Goal: Information Seeking & Learning: Learn about a topic

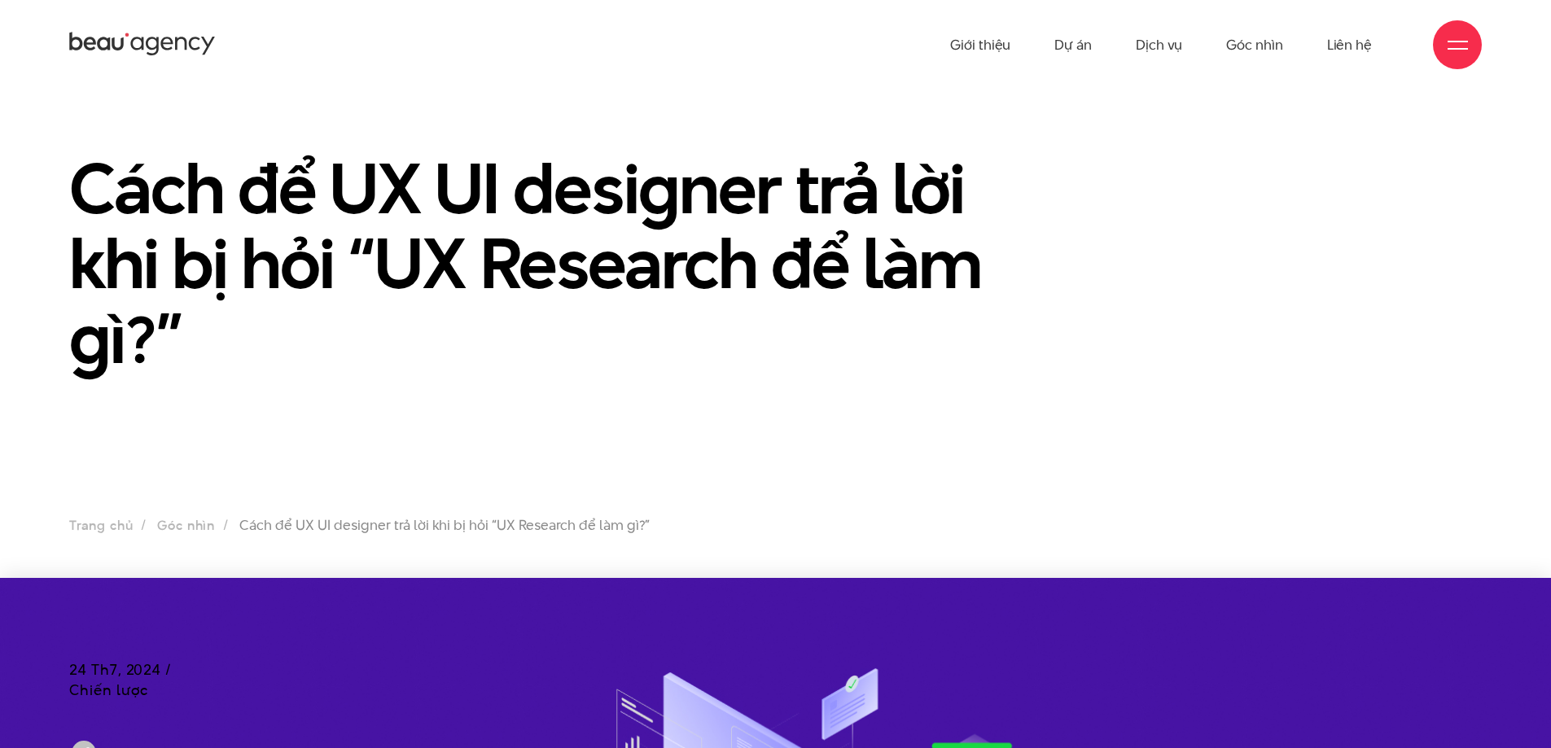
click at [1129, 42] on ul "Giới thiệu Dự án Dịch vụ Góc nhìn Liên hệ" at bounding box center [1161, 45] width 422 height 90
click at [1150, 42] on link "Dịch vụ" at bounding box center [1159, 45] width 46 height 90
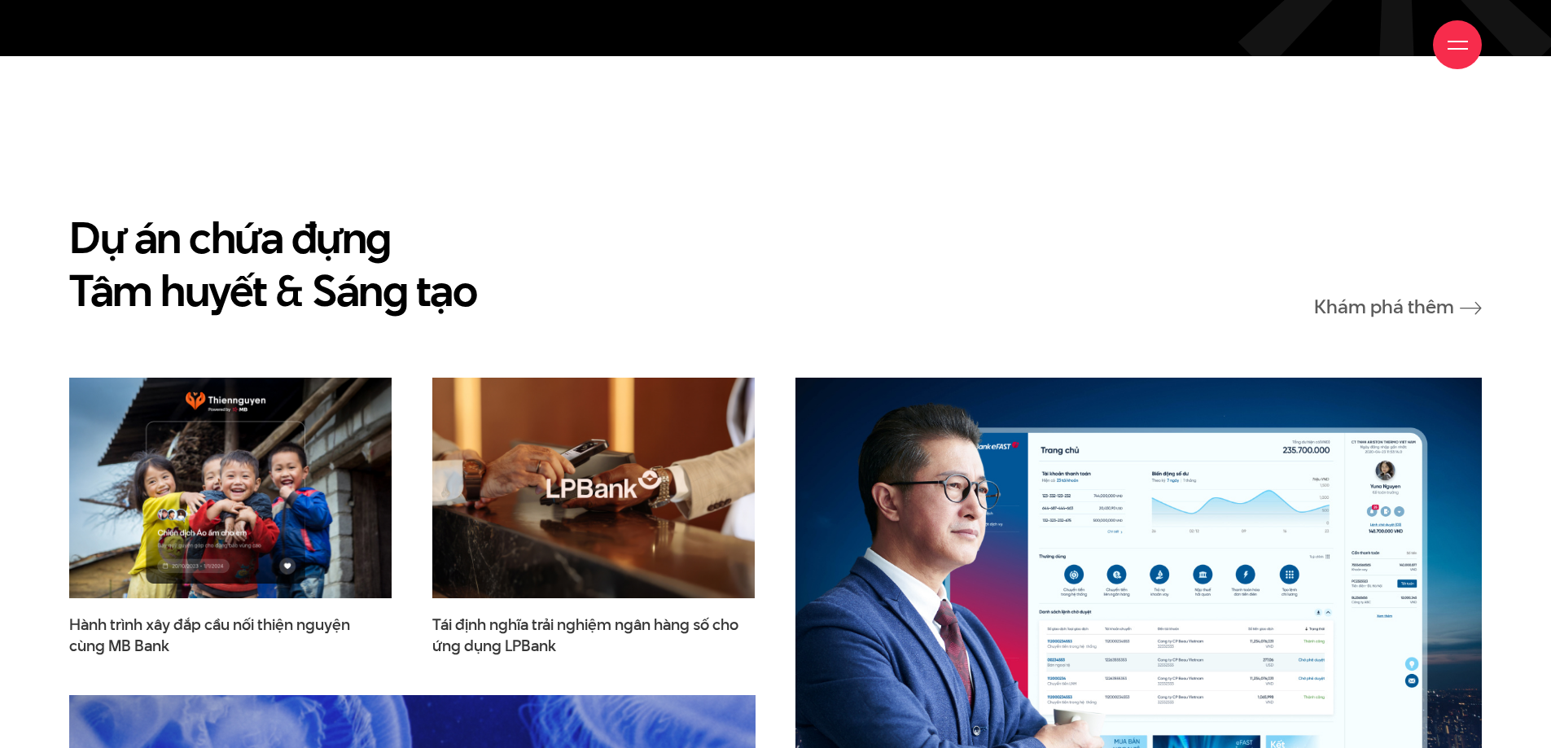
scroll to position [4559, 0]
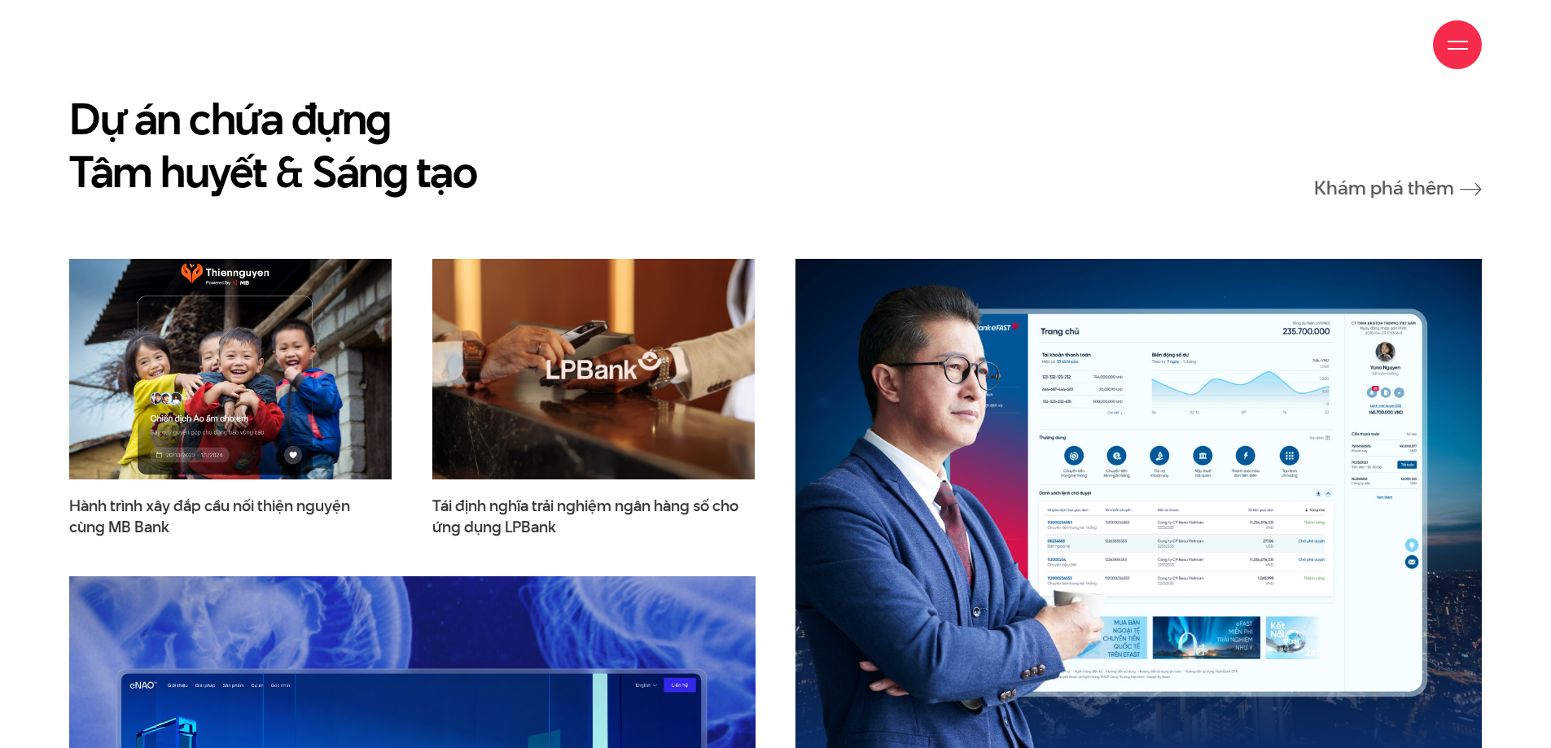
click at [277, 401] on img at bounding box center [230, 369] width 355 height 243
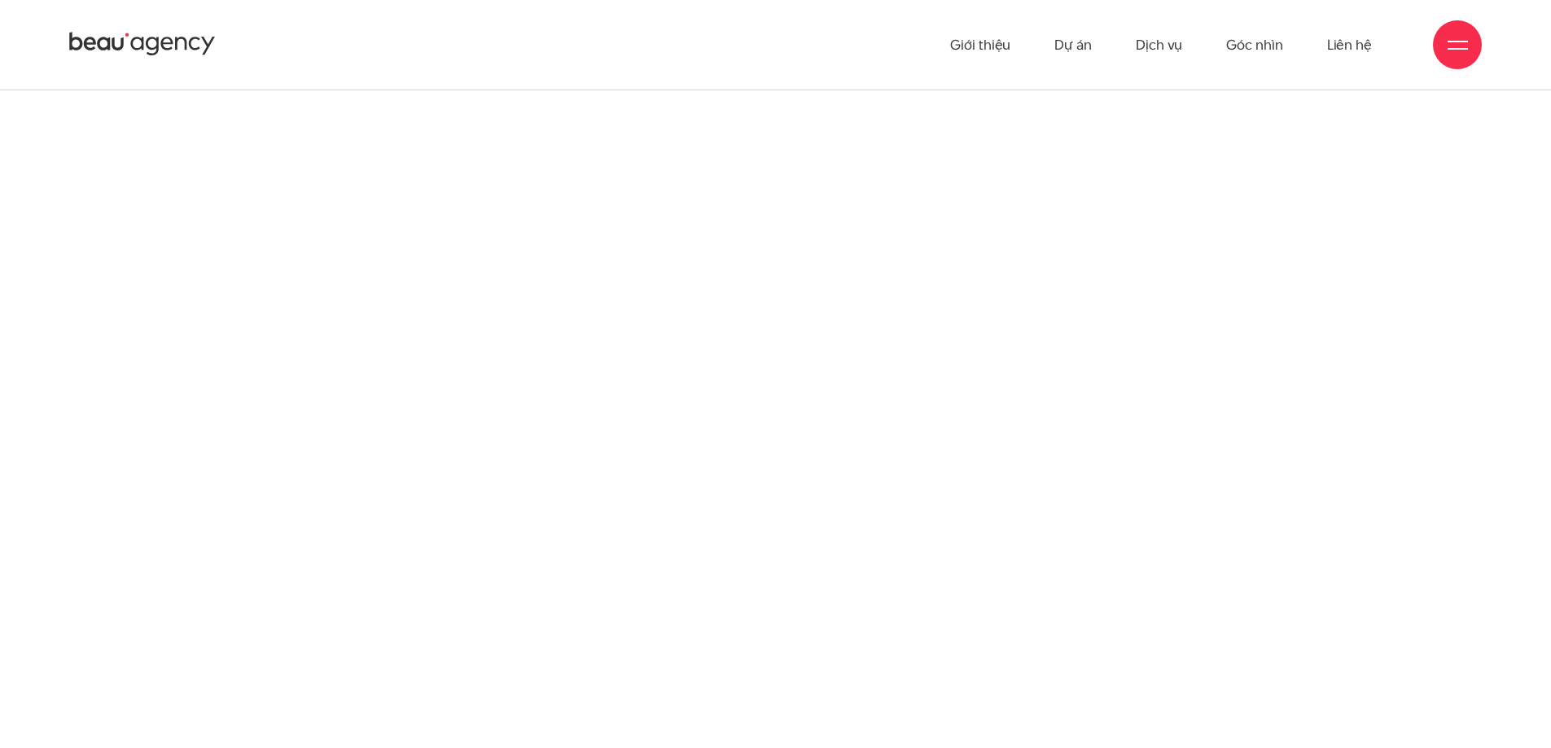
scroll to position [3093, 0]
drag, startPoint x: 614, startPoint y: 467, endPoint x: 628, endPoint y: 361, distance: 107.6
click at [628, 357] on div at bounding box center [775, 416] width 1429 height 926
drag, startPoint x: 598, startPoint y: 402, endPoint x: 897, endPoint y: 361, distance: 302.4
click at [895, 361] on div at bounding box center [775, 416] width 1429 height 926
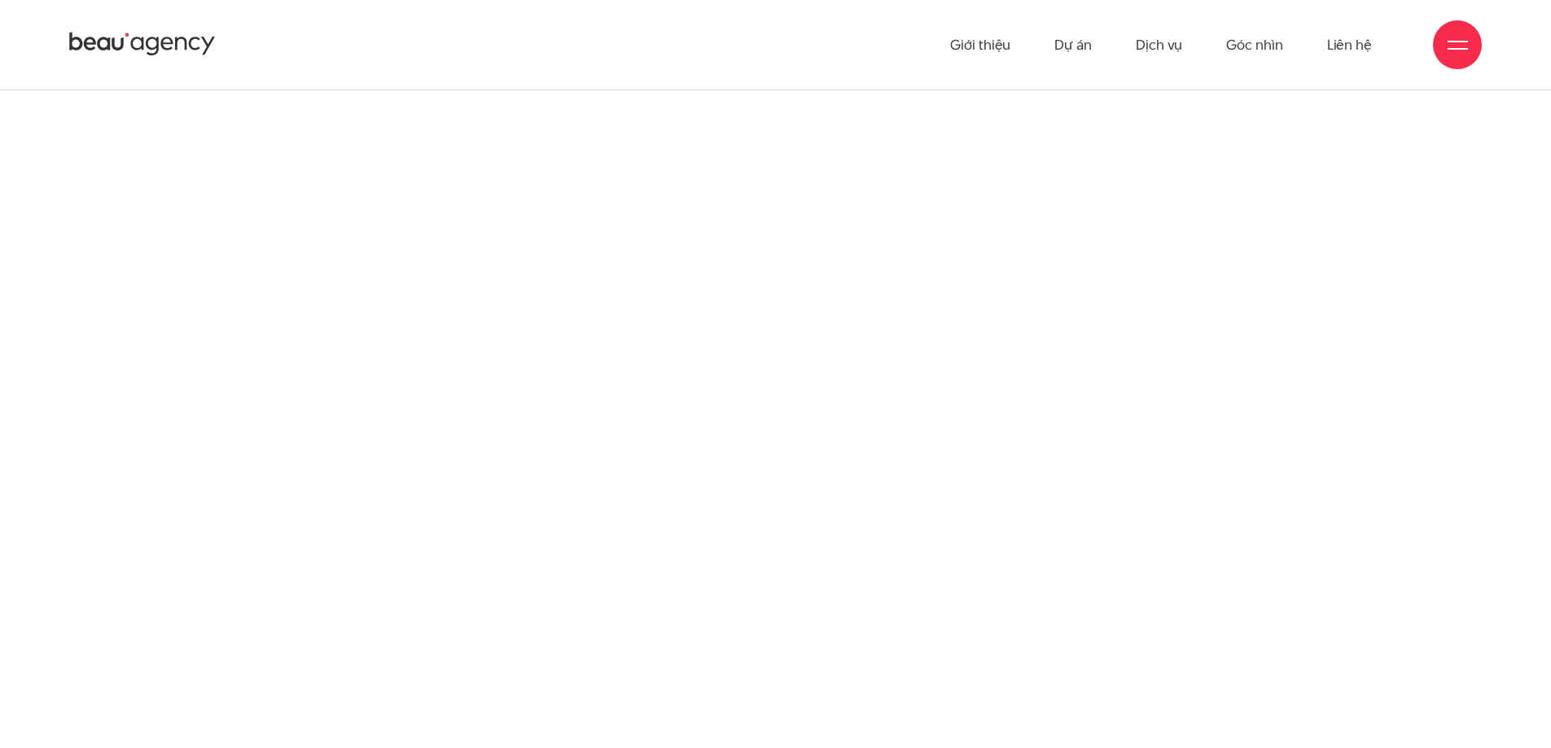
click at [935, 344] on div at bounding box center [775, 416] width 1429 height 926
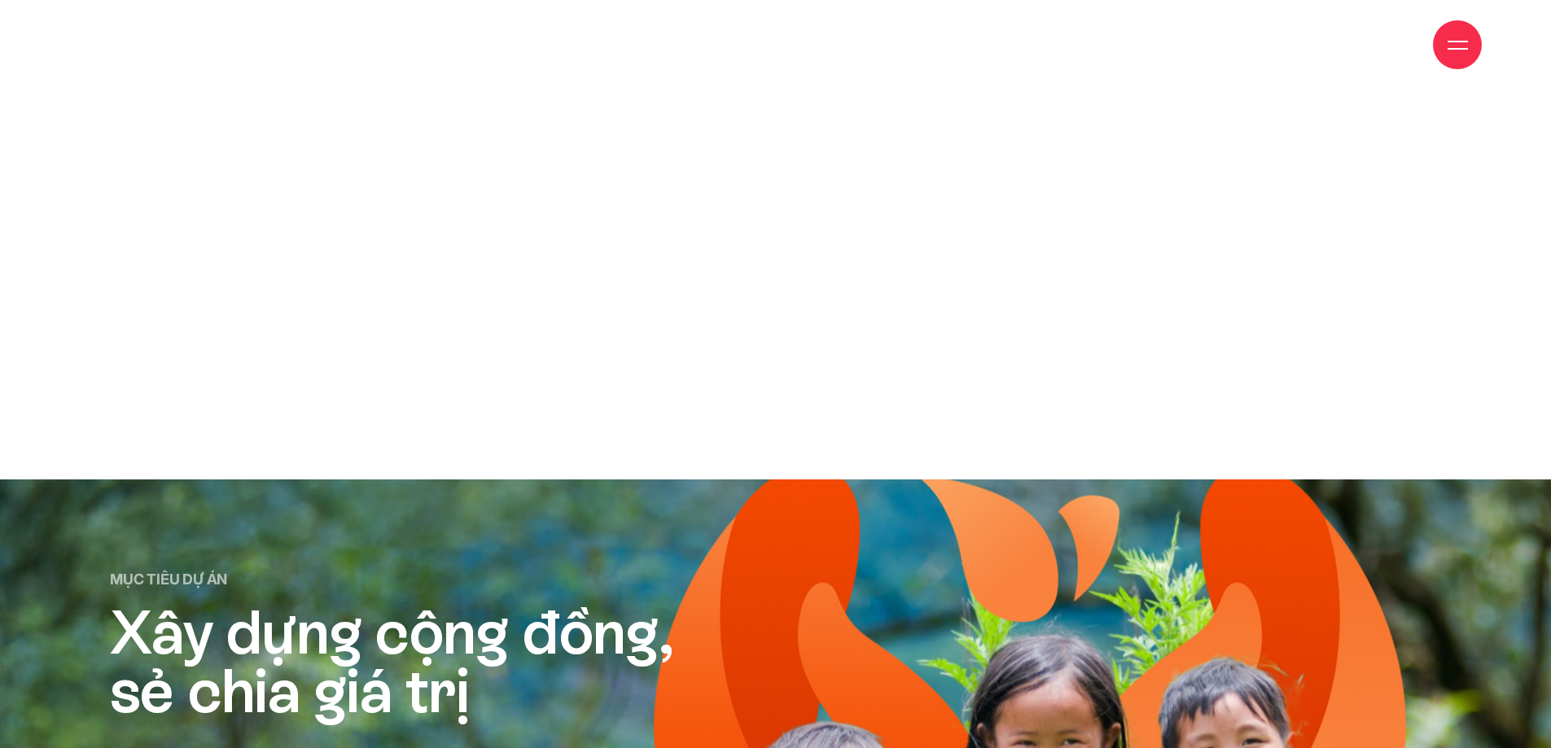
scroll to position [3907, 0]
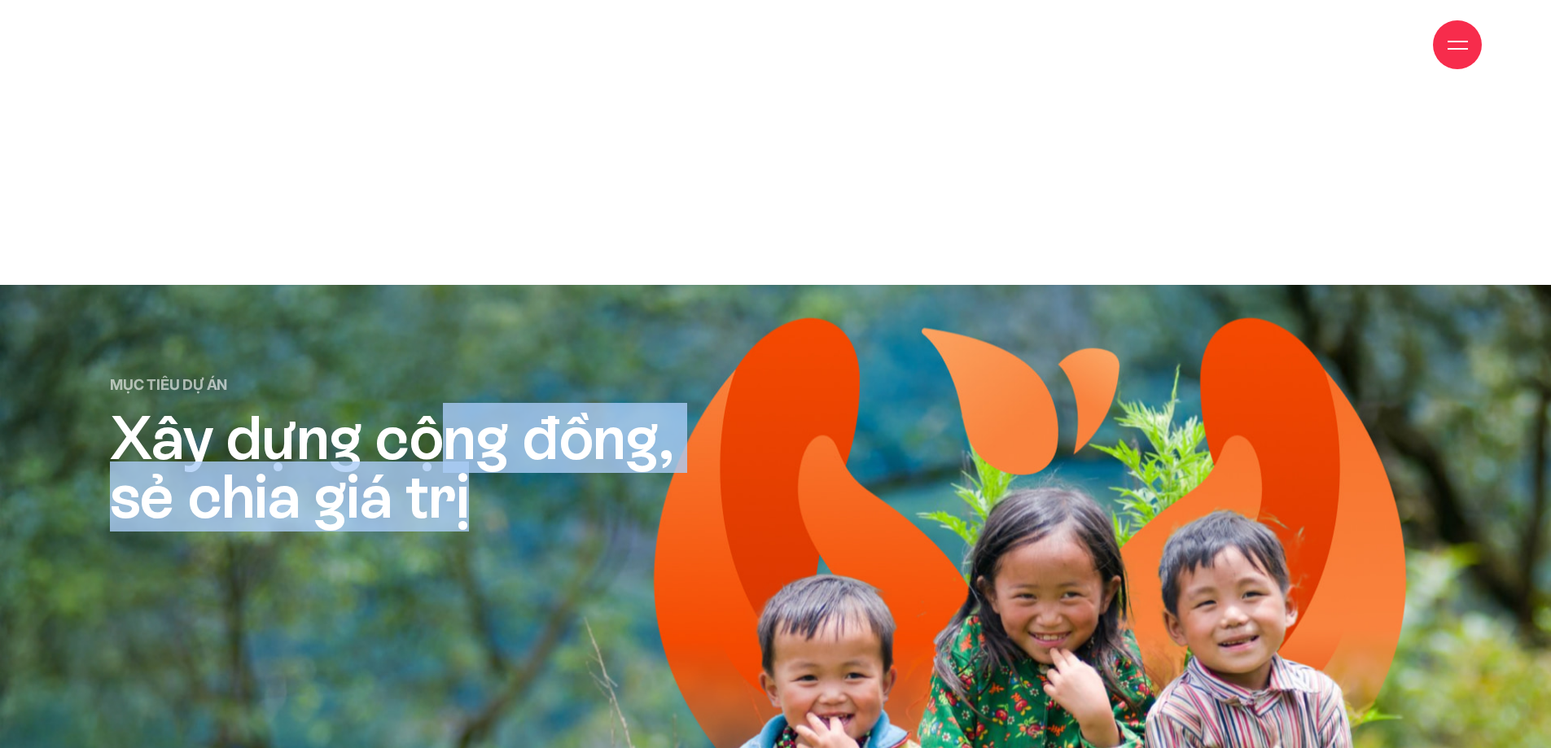
drag, startPoint x: 470, startPoint y: 400, endPoint x: 909, endPoint y: 323, distance: 446.2
click at [909, 323] on section "Mục tiêu dự án Xây dựng cộng đồng, sẻ chia giá trị" at bounding box center [775, 727] width 1551 height 884
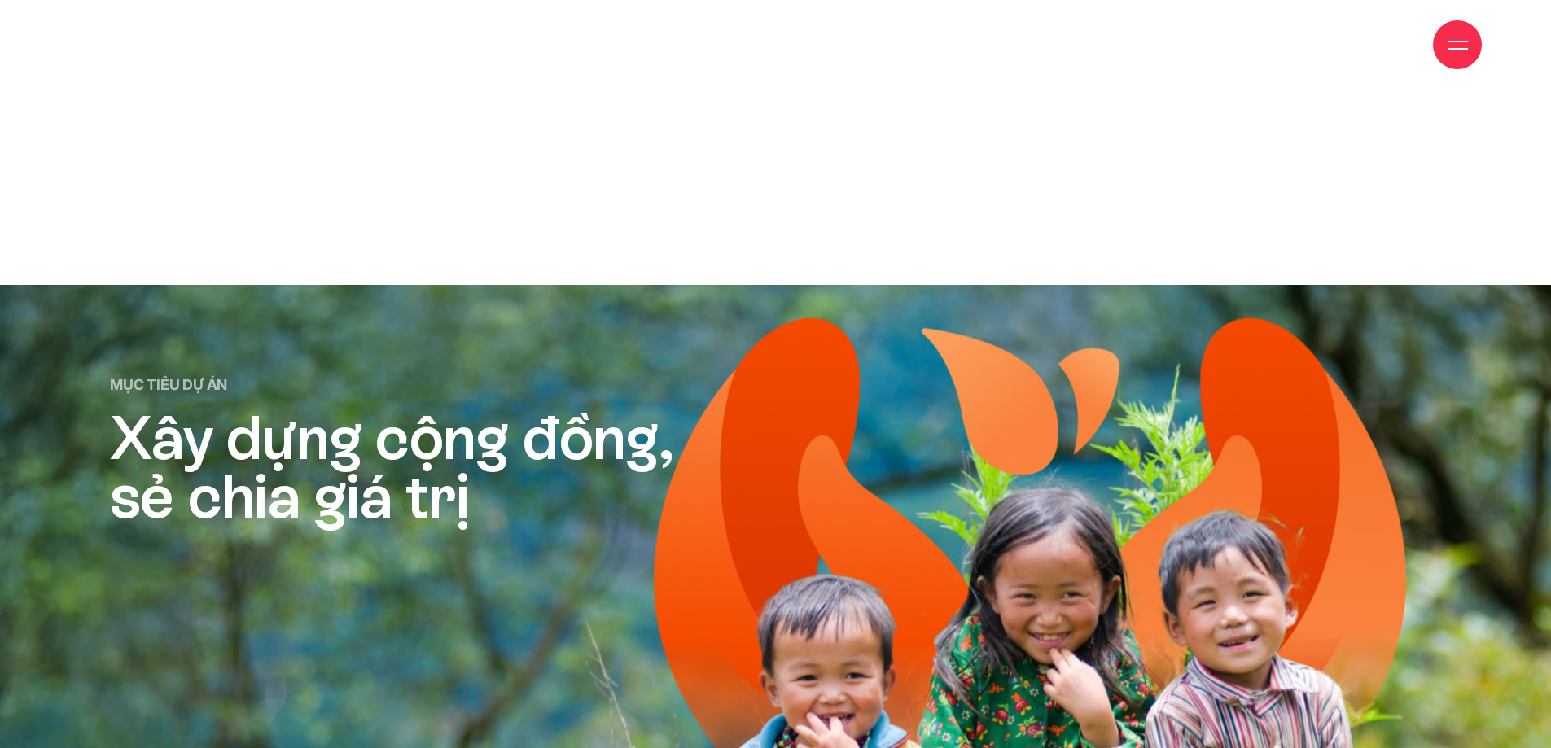
click at [657, 383] on p "Mục tiêu dự án" at bounding box center [800, 385] width 1380 height 22
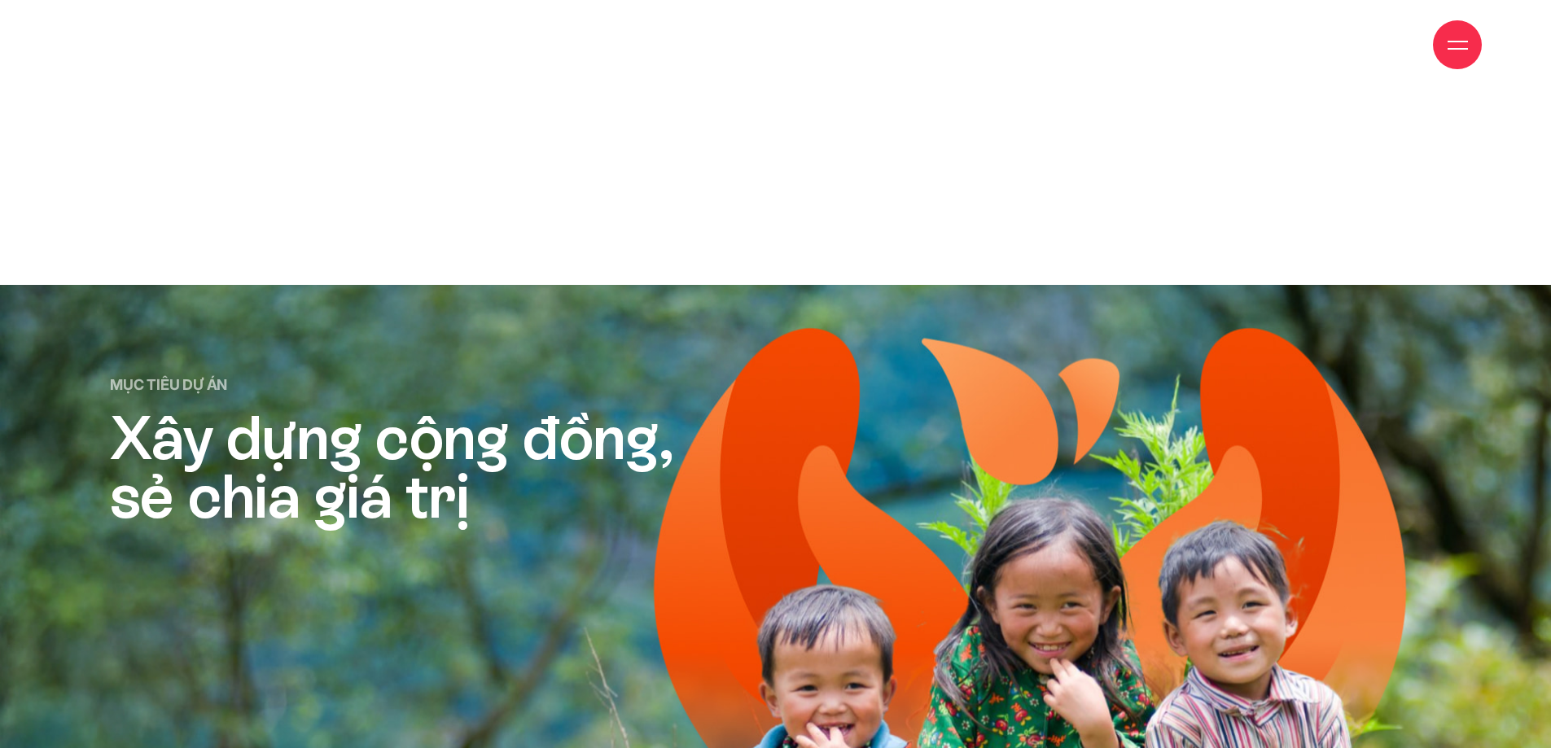
scroll to position [4396, 0]
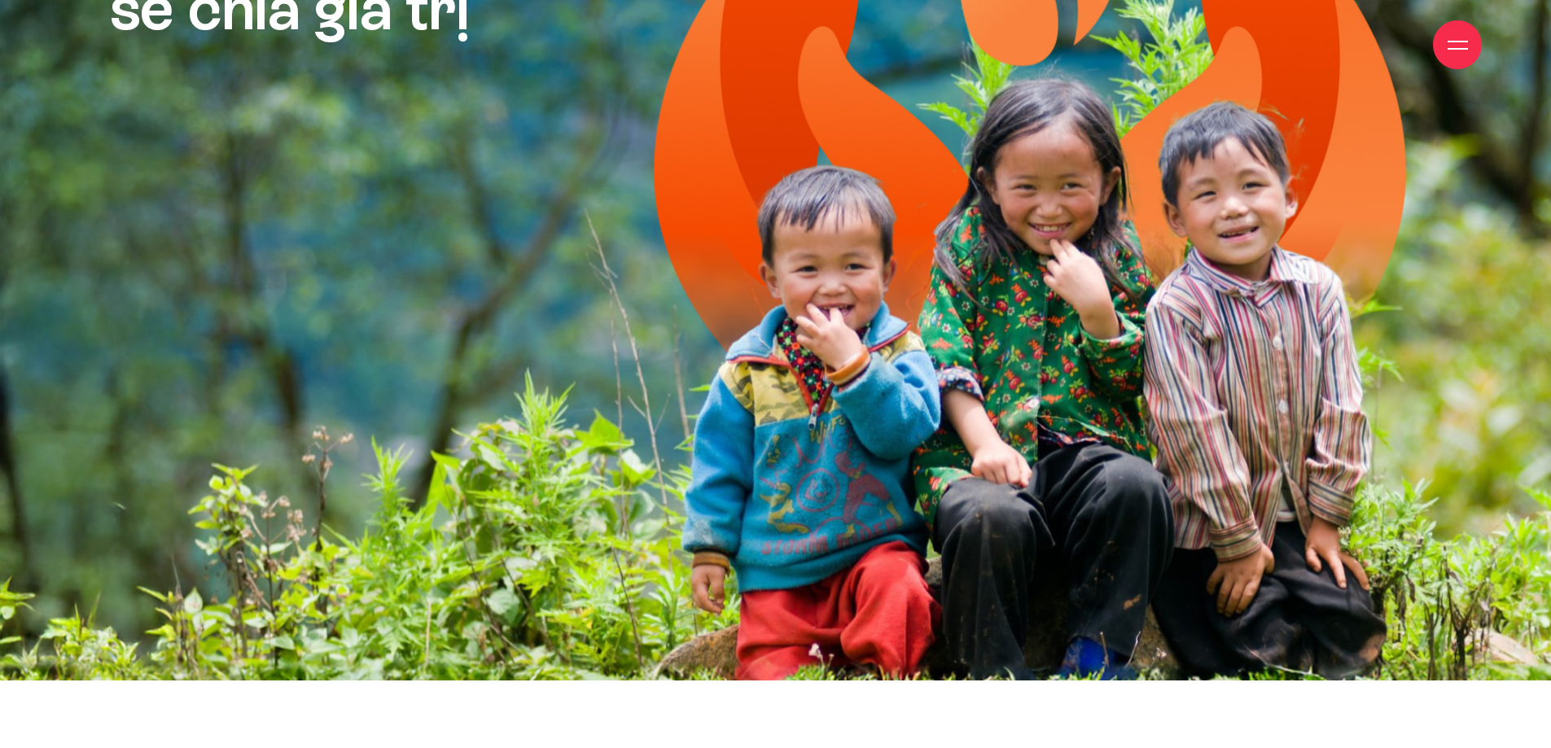
drag, startPoint x: 873, startPoint y: 226, endPoint x: 712, endPoint y: 255, distance: 162.9
click at [718, 252] on div at bounding box center [775, 260] width 1551 height 1149
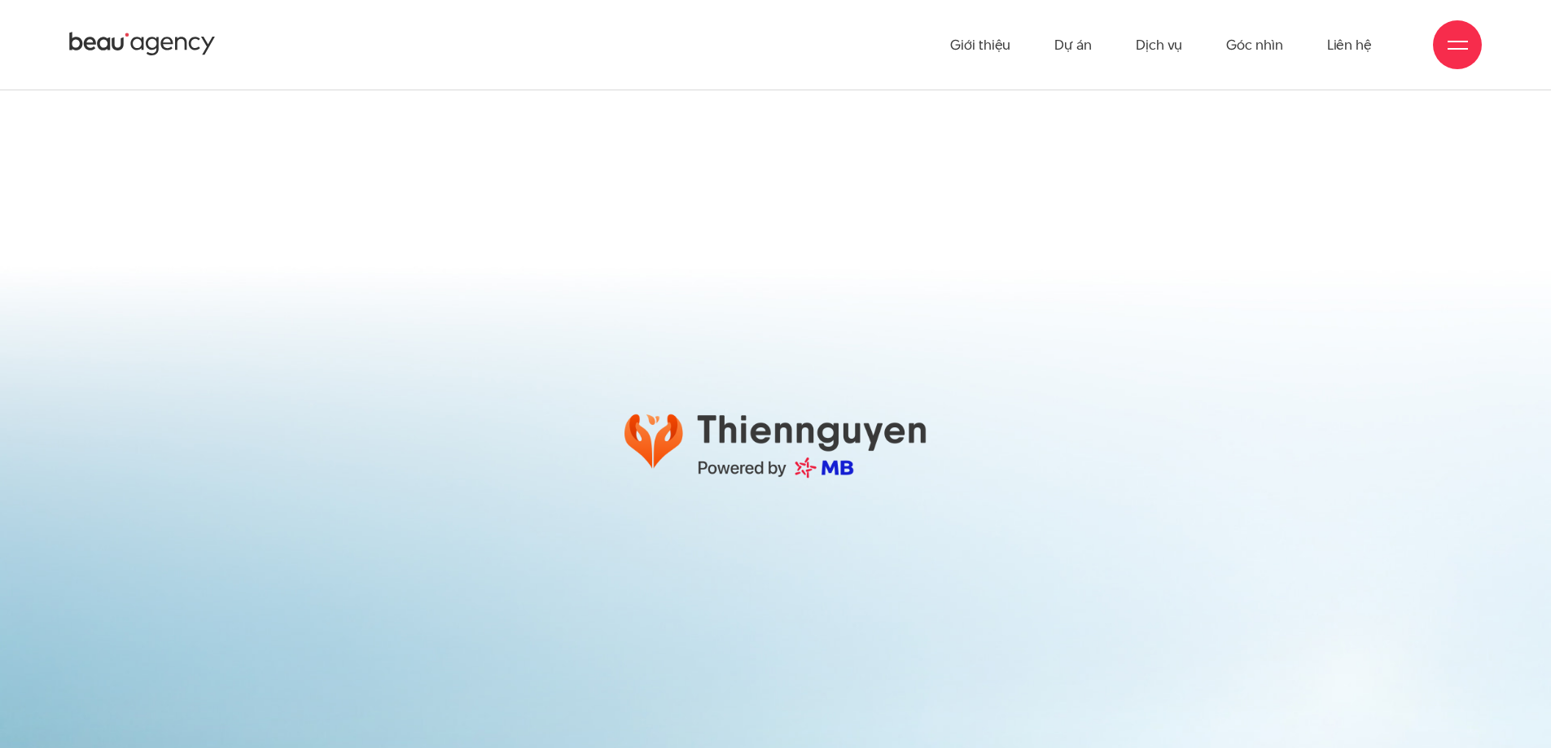
scroll to position [32430, 0]
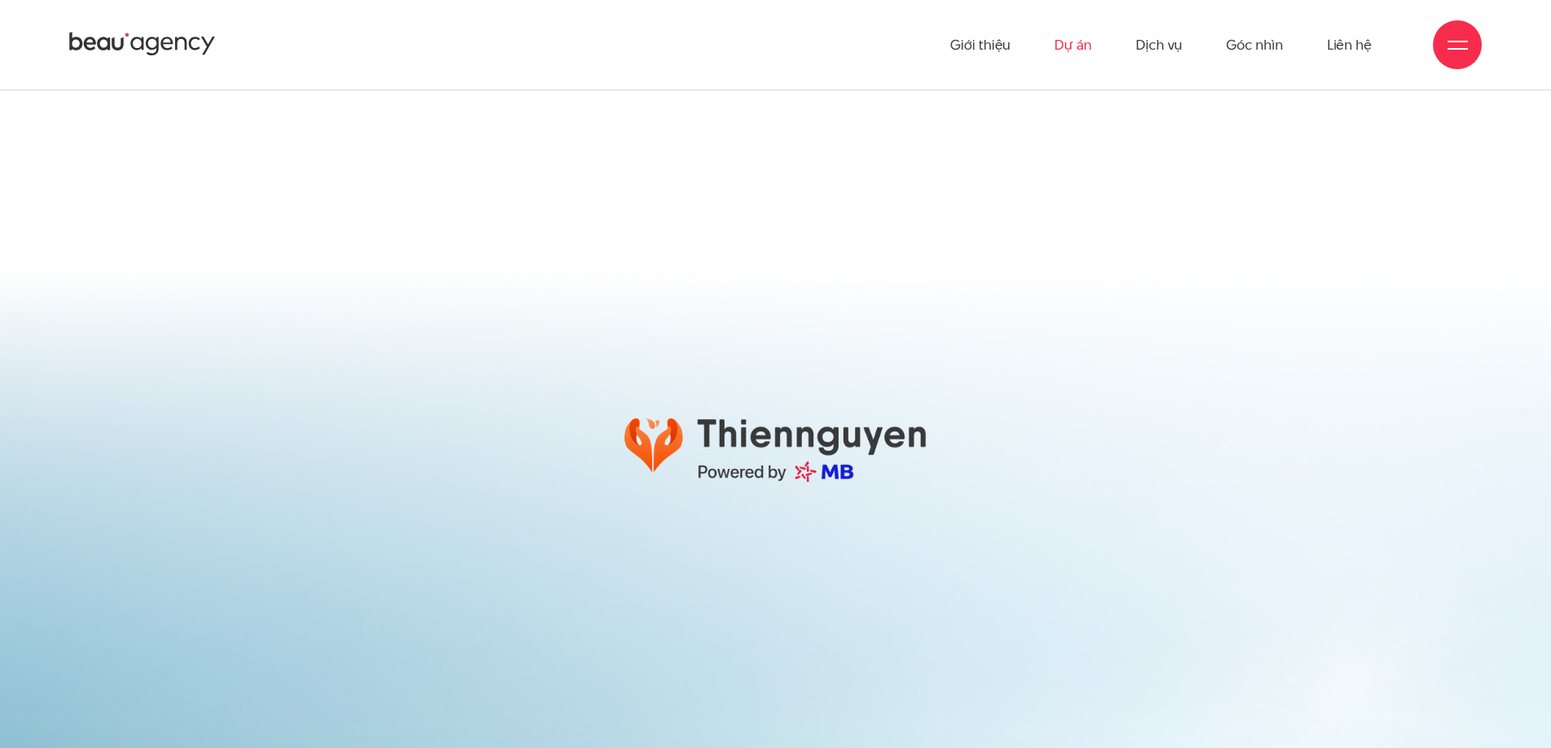
click at [1081, 50] on link "Dự án" at bounding box center [1072, 45] width 37 height 90
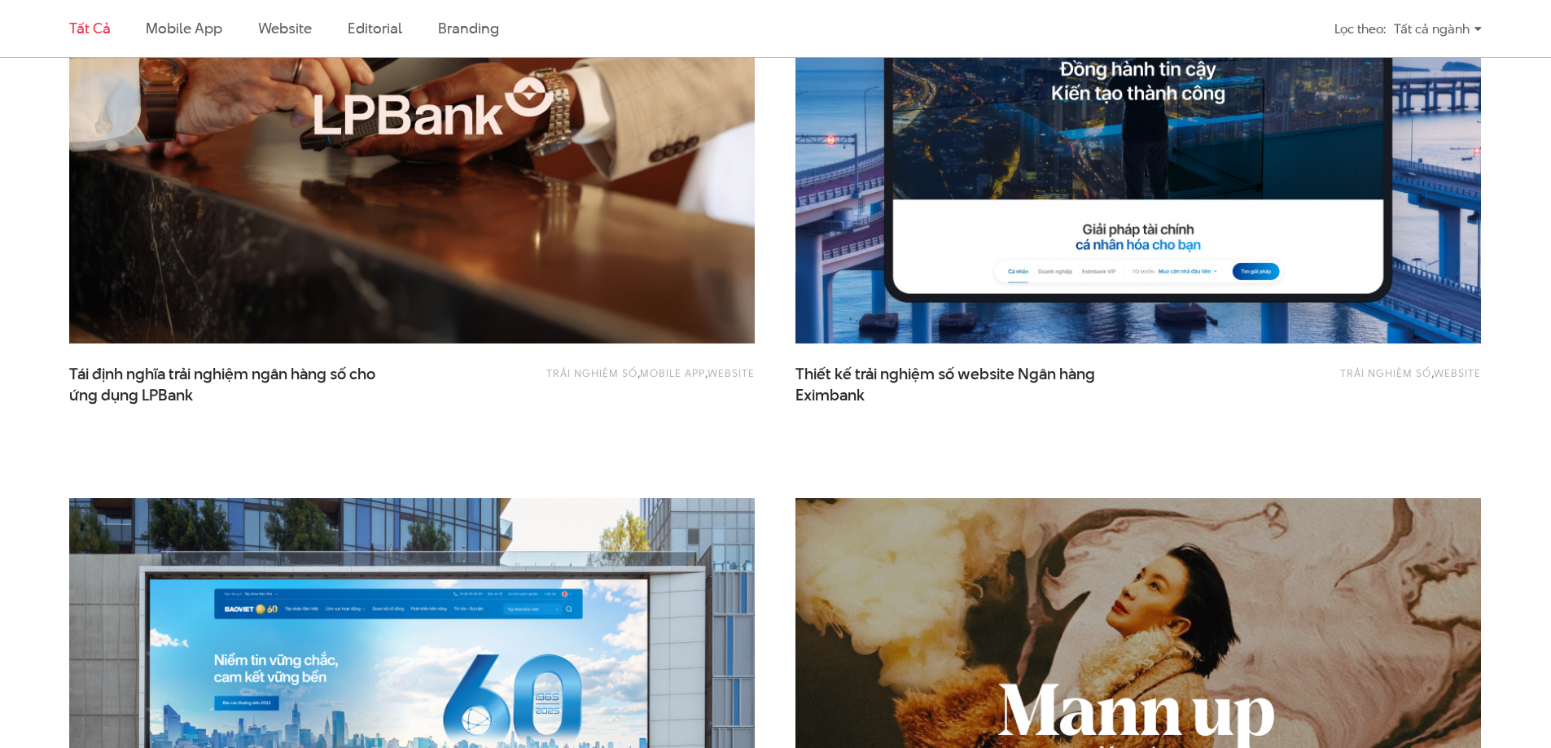
scroll to position [1384, 0]
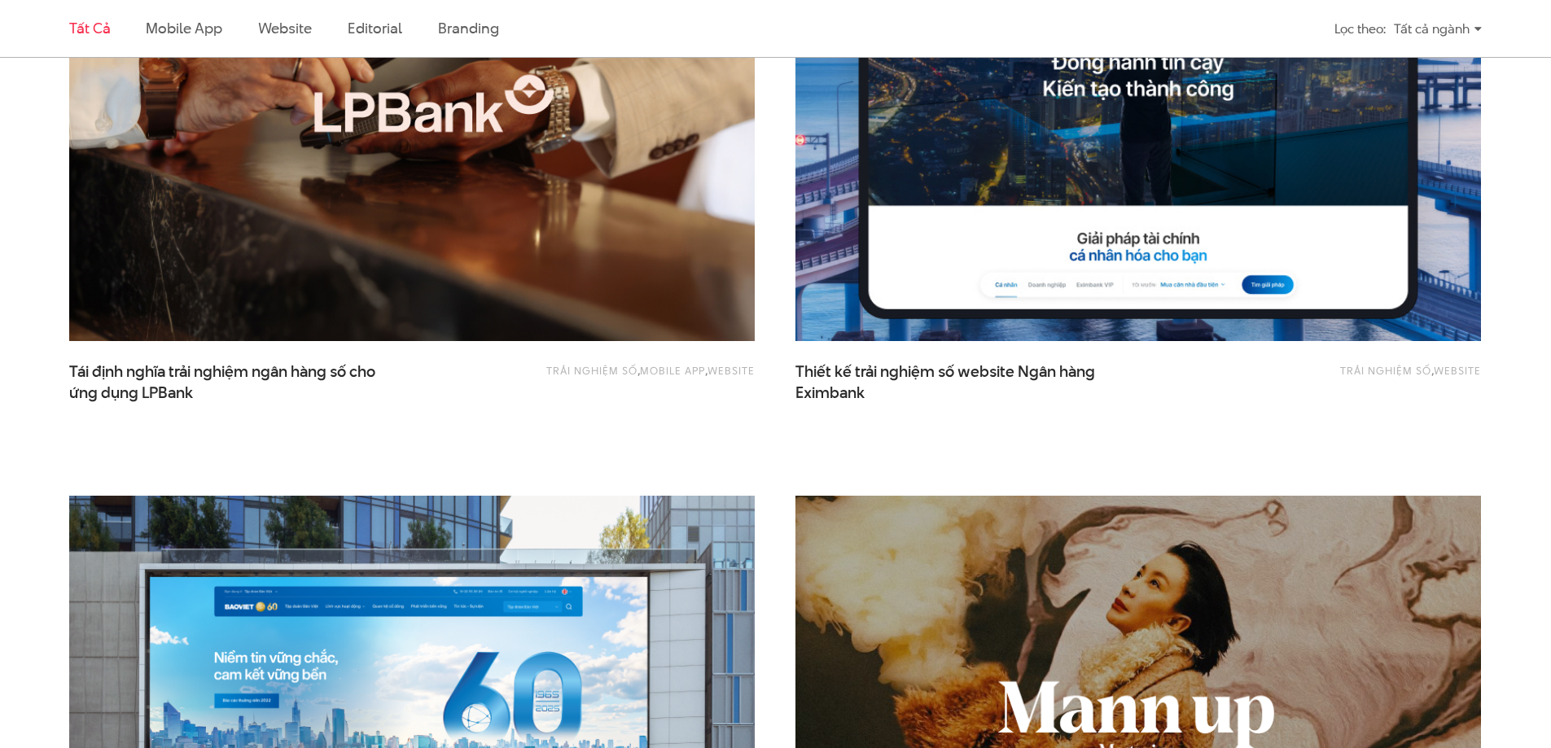
click at [1053, 166] on img at bounding box center [1138, 112] width 754 height 506
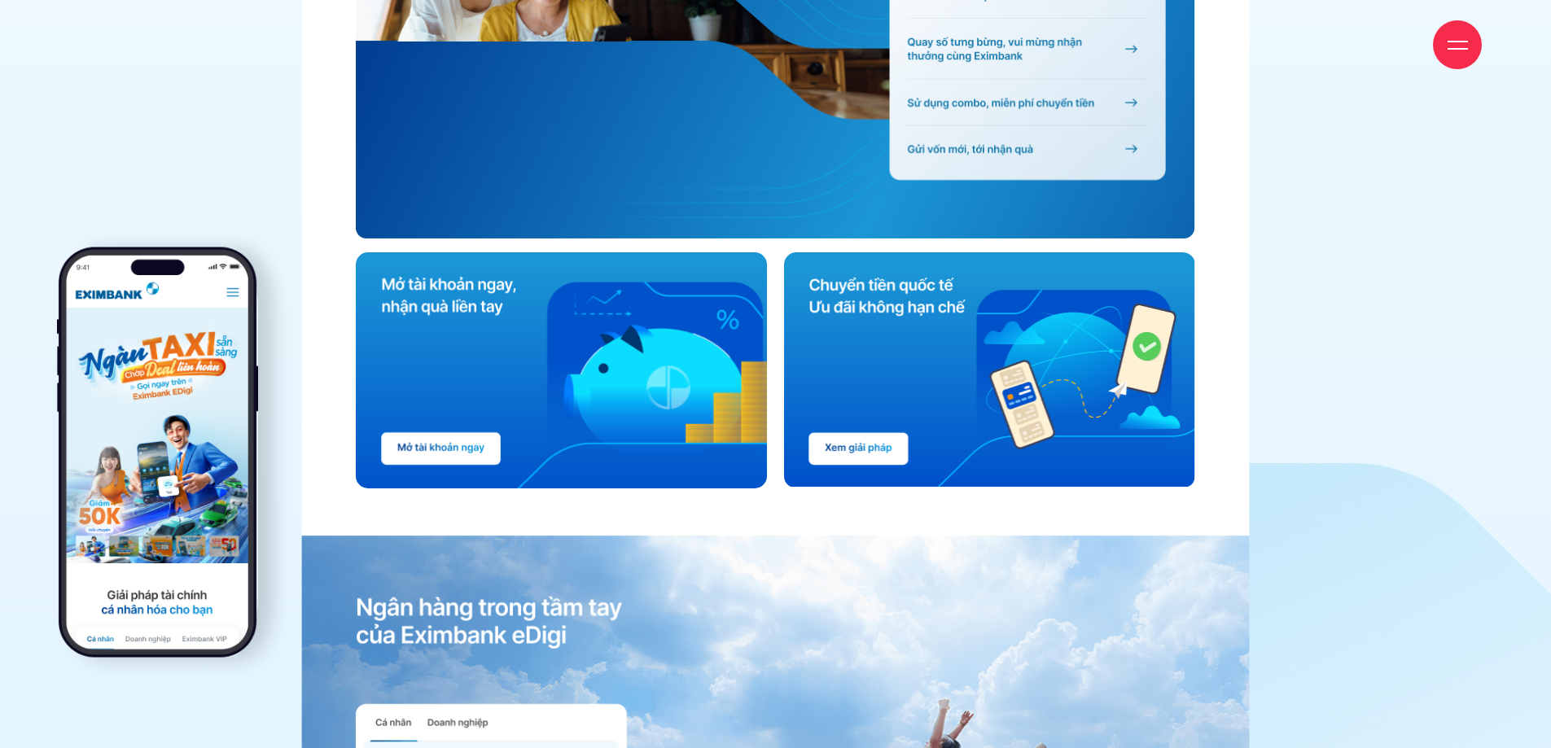
scroll to position [6838, 0]
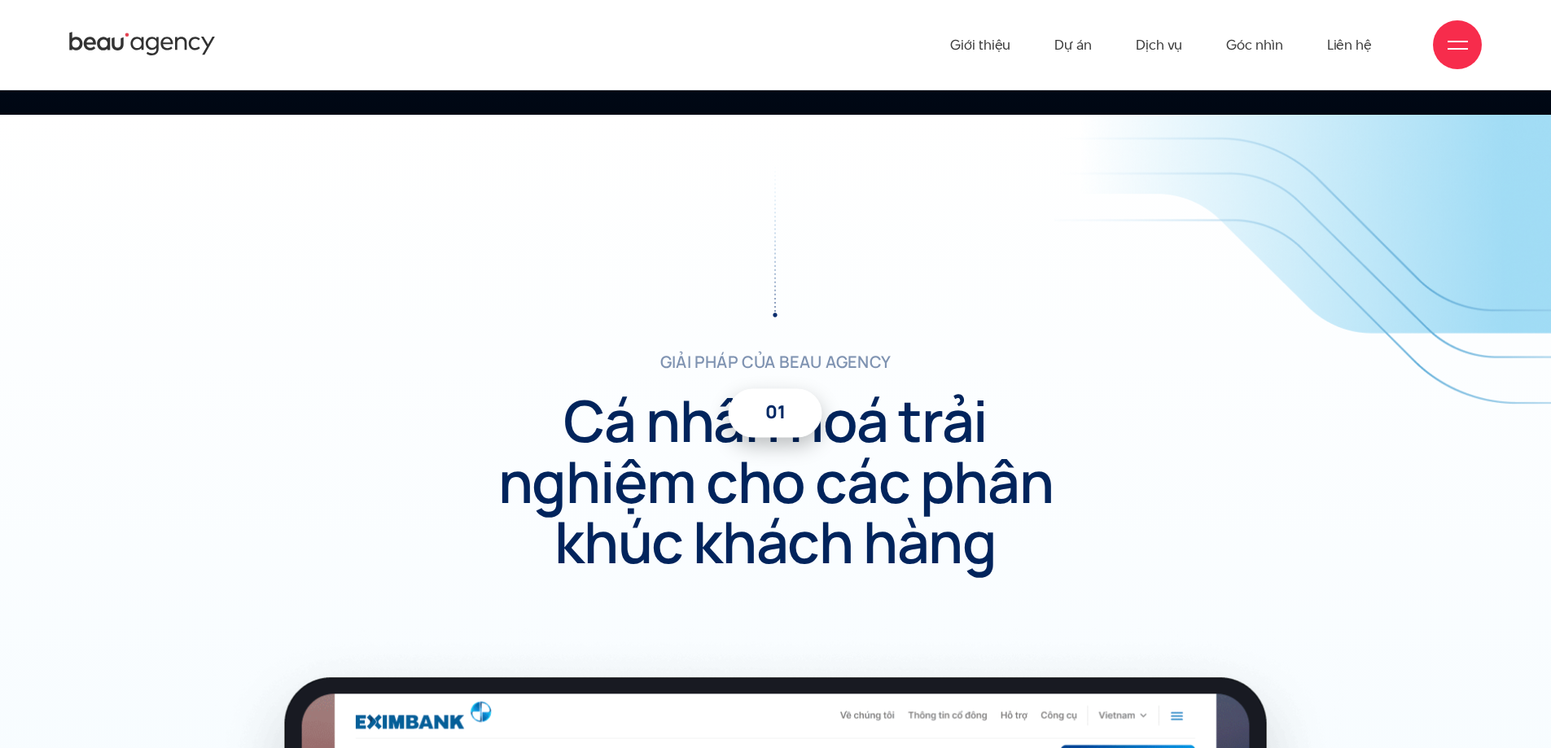
scroll to position [5210, 0]
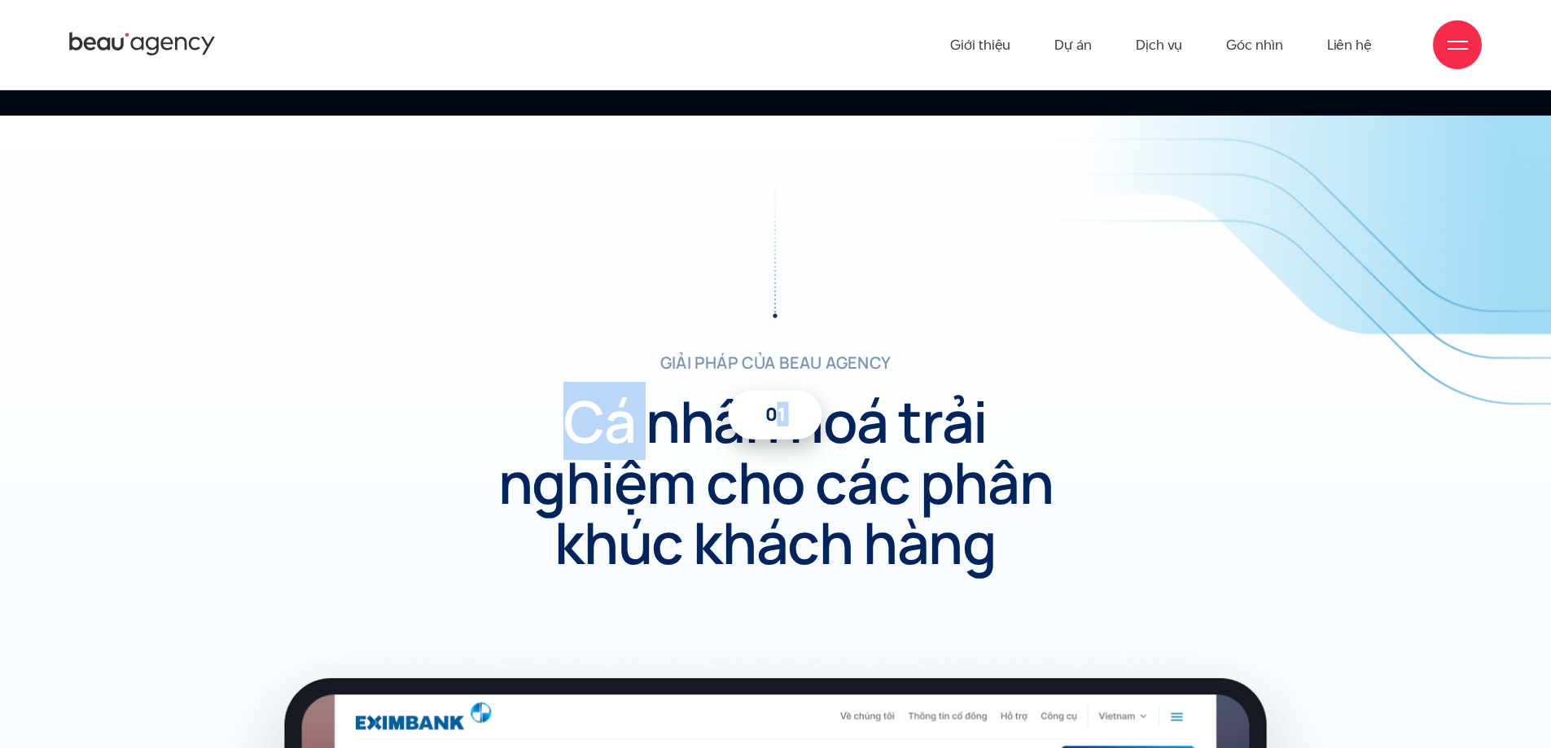
drag, startPoint x: 757, startPoint y: 409, endPoint x: 655, endPoint y: 421, distance: 102.4
click at [655, 421] on div "giải pháp của beau agency 01 Cá nhân hoá trải nghiệm cho các phân khúc khách hà…" at bounding box center [775, 368] width 468 height 408
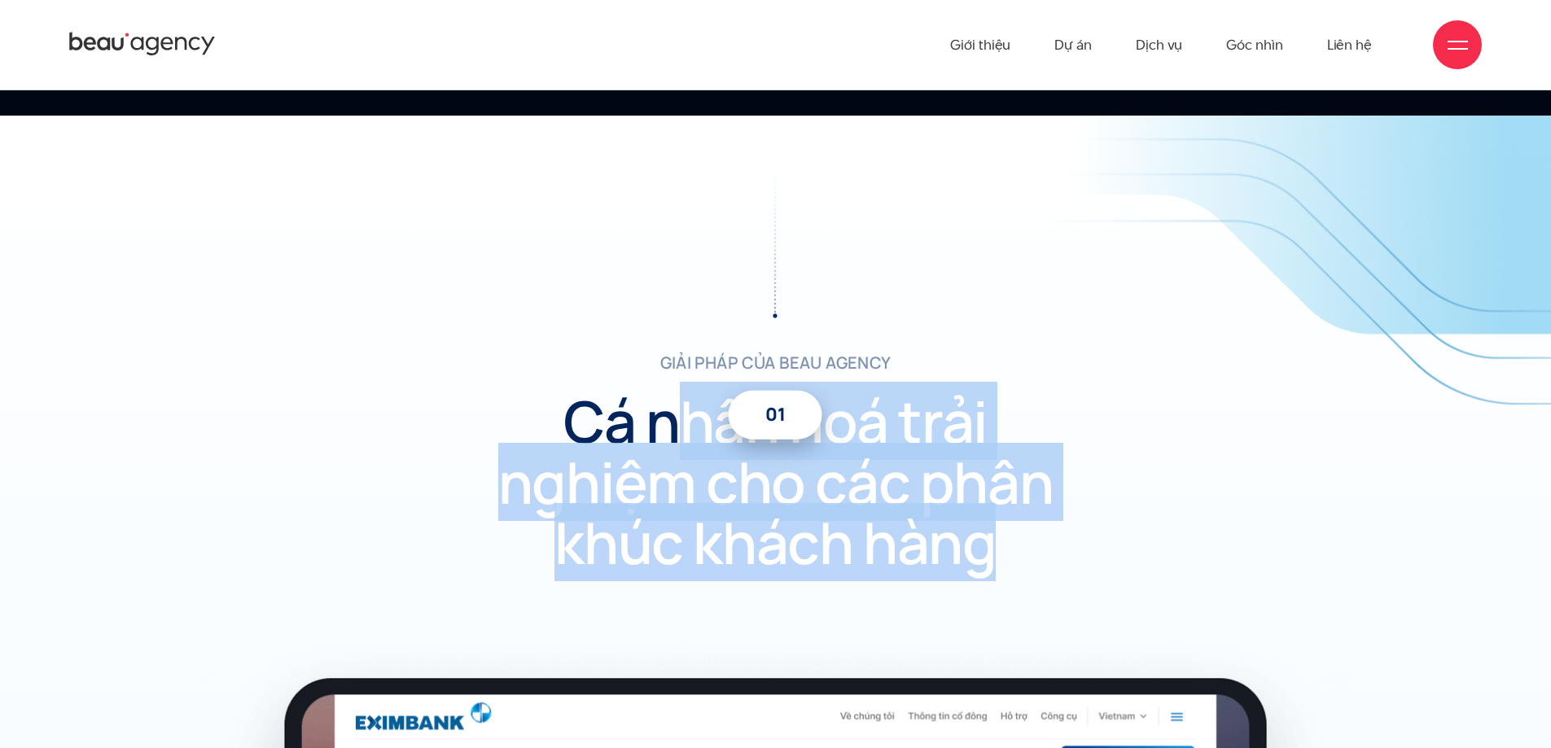
drag, startPoint x: 663, startPoint y: 421, endPoint x: 1081, endPoint y: 571, distance: 443.9
click at [1081, 571] on div "giải pháp của beau agency 01 Cá nhân hoá trải nghiệm cho các phân khúc khách hà…" at bounding box center [775, 396] width 1453 height 465
click at [1082, 563] on div "giải pháp của beau agency 01 Cá nhân hoá trải nghiệm cho các phân khúc khách hà…" at bounding box center [775, 396] width 1453 height 465
drag, startPoint x: 379, startPoint y: 397, endPoint x: 1073, endPoint y: 528, distance: 705.8
click at [1073, 528] on div "giải pháp của beau agency 01 Cá nhân hoá trải nghiệm cho các phân khúc khách hà…" at bounding box center [775, 396] width 1453 height 465
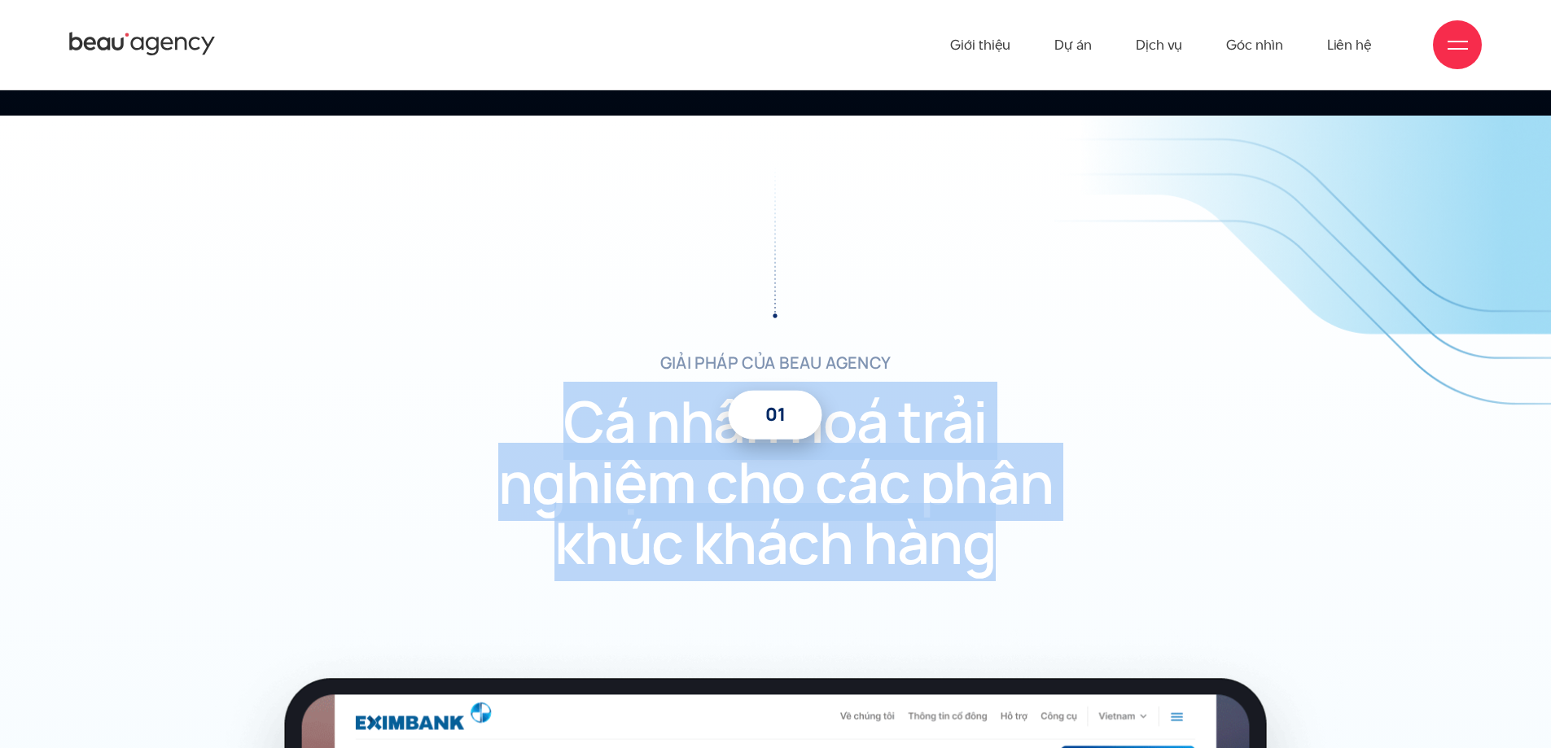
click at [1062, 522] on div "giải pháp của beau agency 01 Cá nhân hoá trải nghiệm cho các phân khúc khách hà…" at bounding box center [775, 396] width 1453 height 465
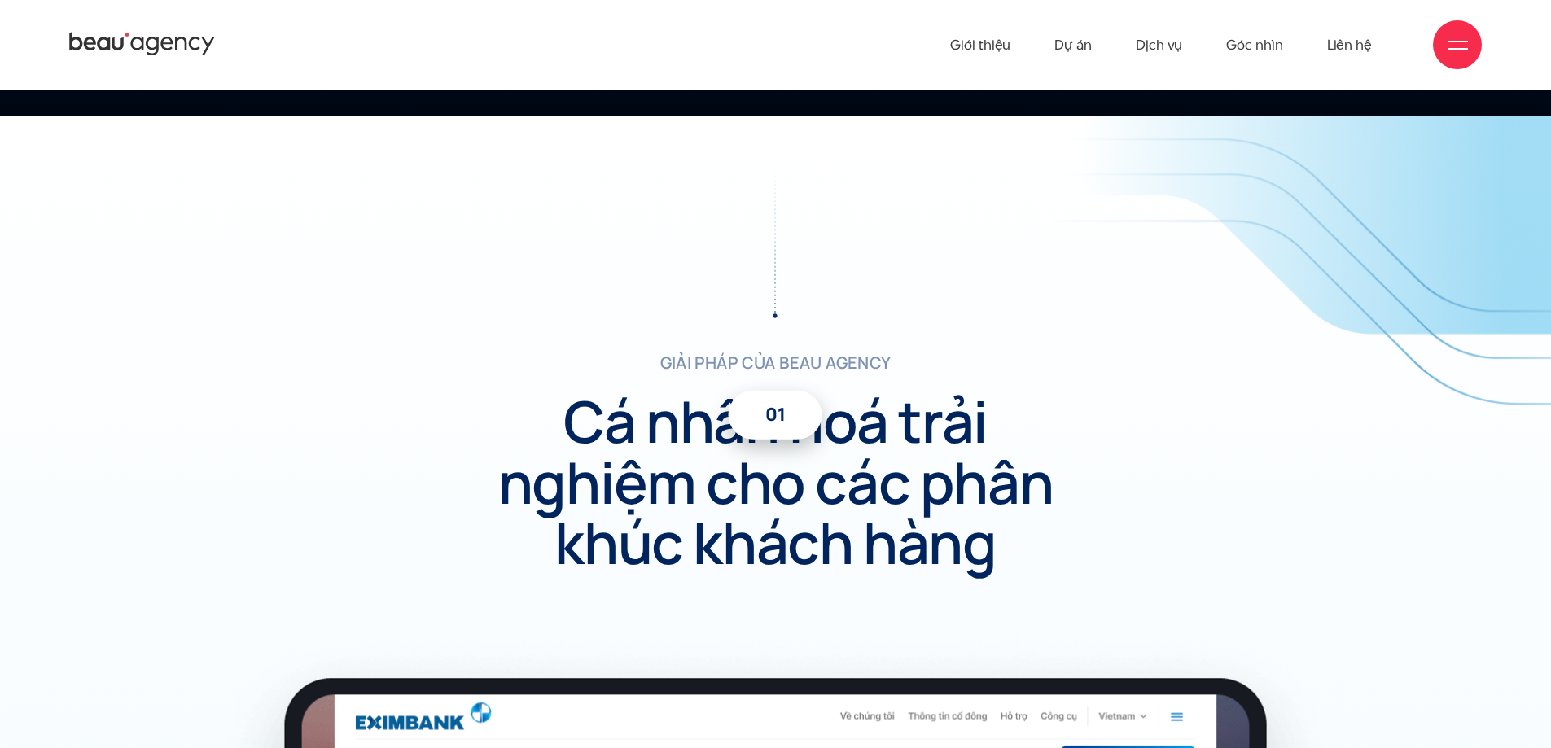
click at [913, 424] on h2 "Cá nhân hoá trải nghiệm cho các phân khúc khách hàng" at bounding box center [776, 482] width 562 height 182
drag, startPoint x: 908, startPoint y: 418, endPoint x: 900, endPoint y: 402, distance: 17.9
click at [901, 408] on h2 "Cá nhân hoá trải nghiệm cho các phân khúc khách hàng" at bounding box center [776, 482] width 562 height 182
click at [900, 402] on h2 "Cá nhân hoá trải nghiệm cho các phân khúc khách hàng" at bounding box center [776, 482] width 562 height 182
click at [898, 400] on h2 "Cá nhân hoá trải nghiệm cho các phân khúc khách hàng" at bounding box center [776, 482] width 562 height 182
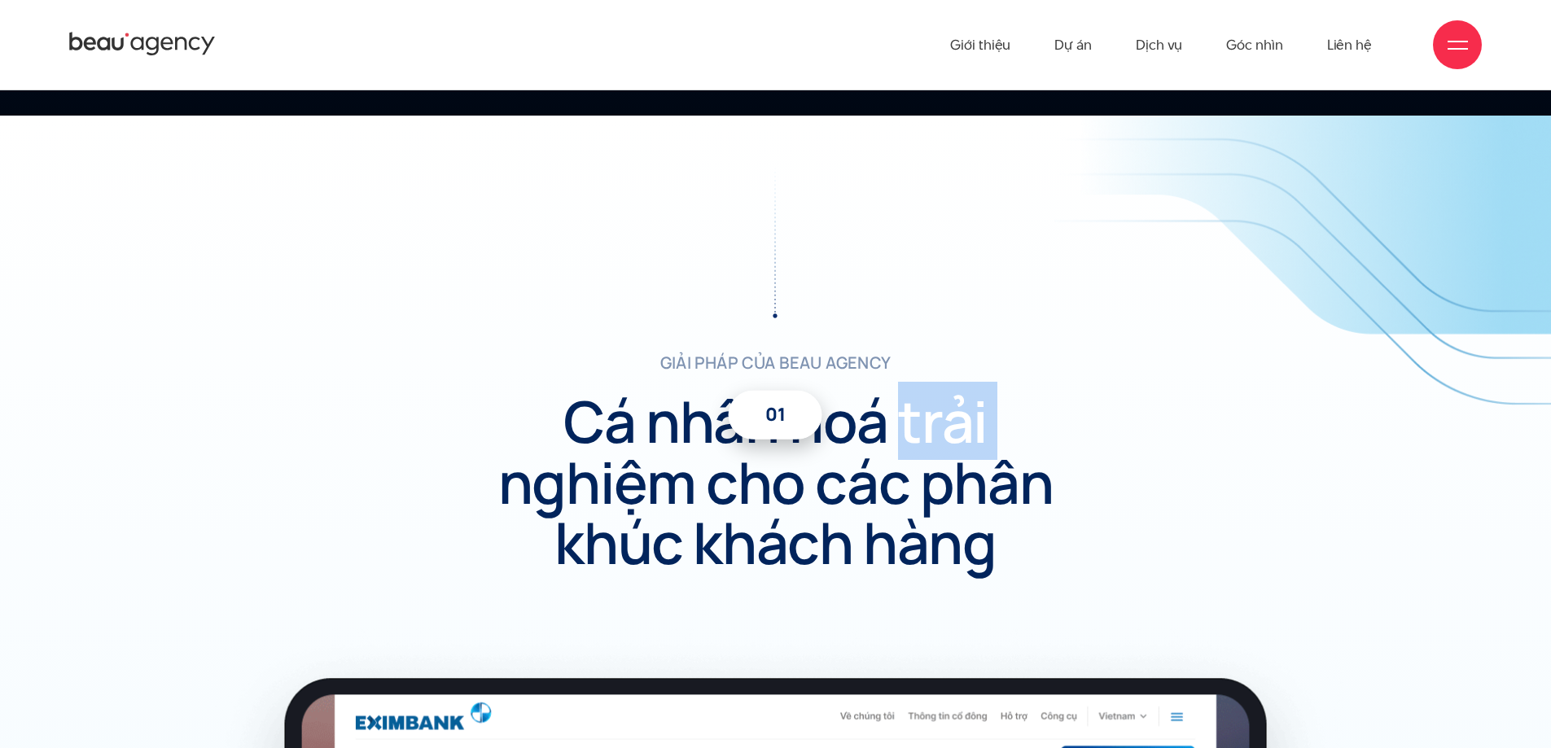
click at [898, 400] on h2 "Cá nhân hoá trải nghiệm cho các phân khúc khách hàng" at bounding box center [776, 482] width 562 height 182
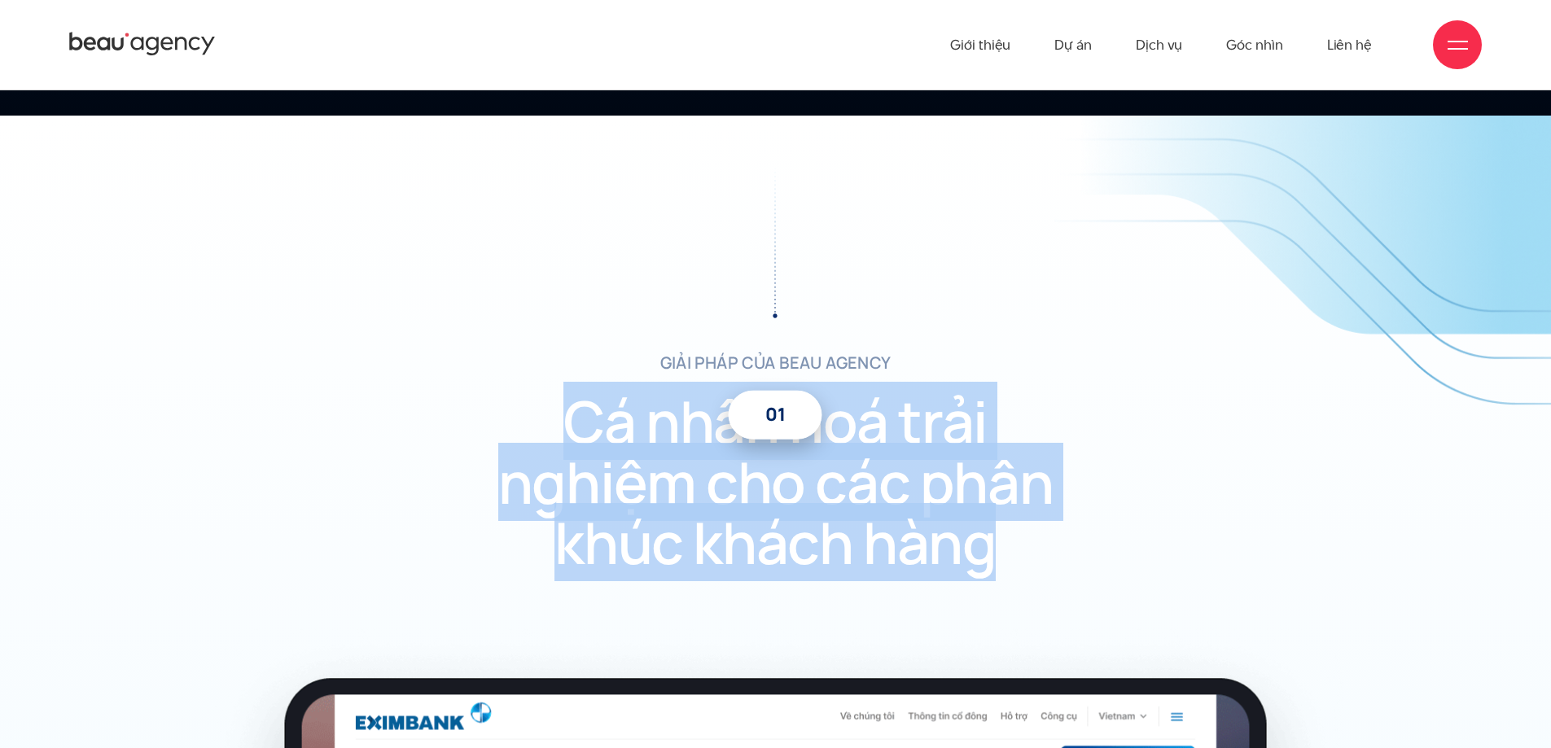
click at [898, 400] on h2 "Cá nhân hoá trải nghiệm cho các phân khúc khách hàng" at bounding box center [776, 482] width 562 height 182
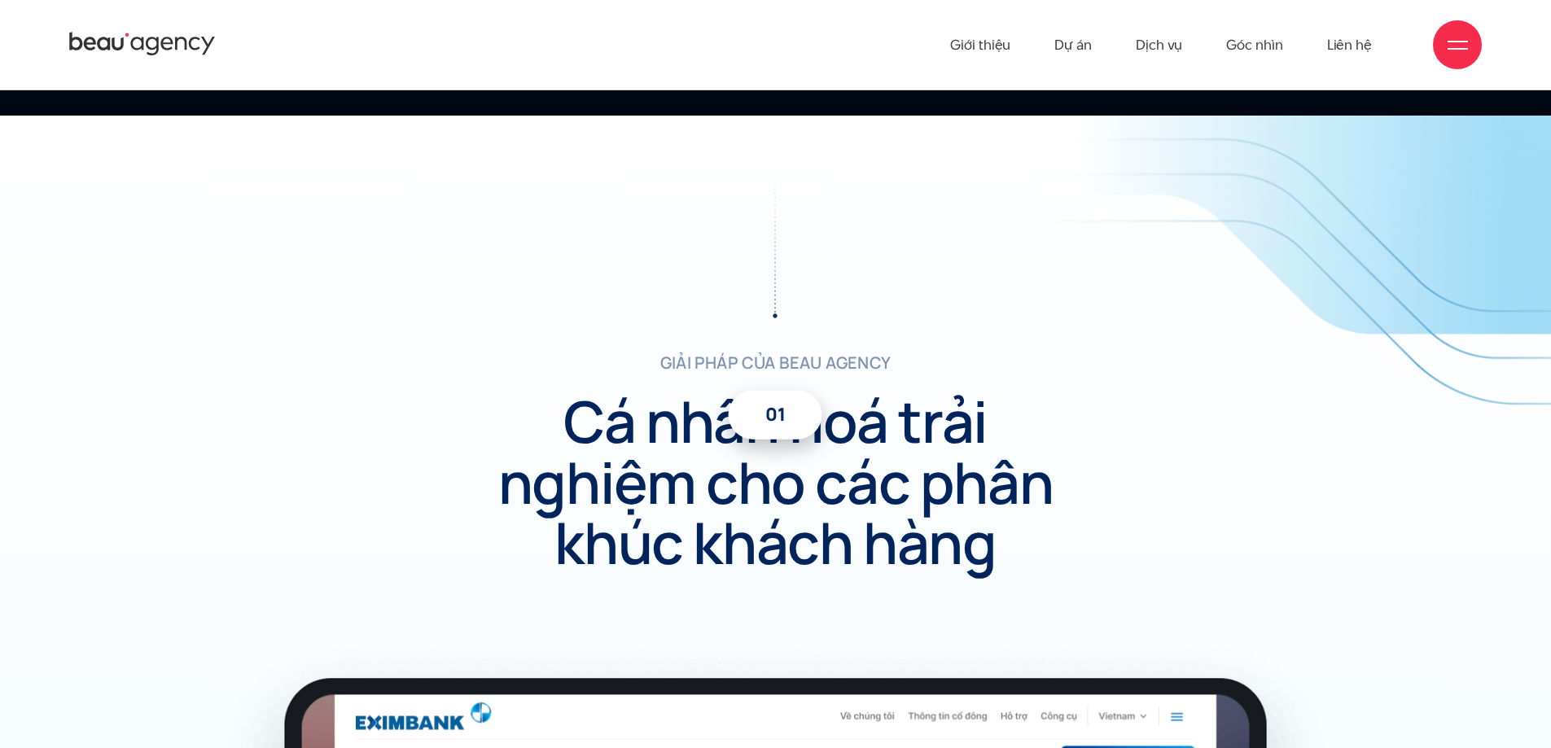
click at [781, 366] on p "giải pháp của beau agency" at bounding box center [775, 363] width 468 height 24
click at [778, 365] on p "giải pháp của beau agency" at bounding box center [775, 363] width 468 height 24
click at [776, 365] on p "giải pháp của beau agency" at bounding box center [775, 363] width 468 height 24
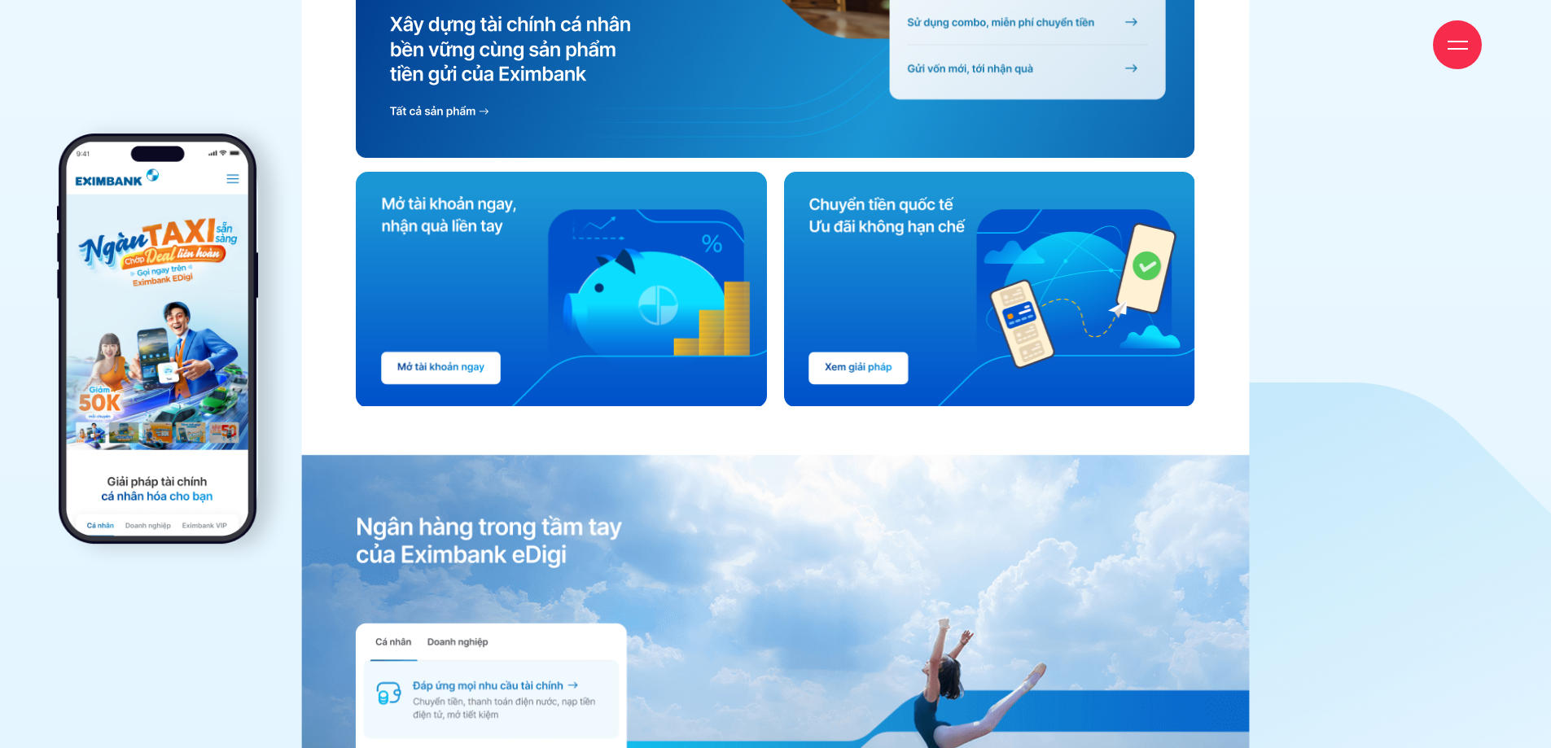
scroll to position [6919, 0]
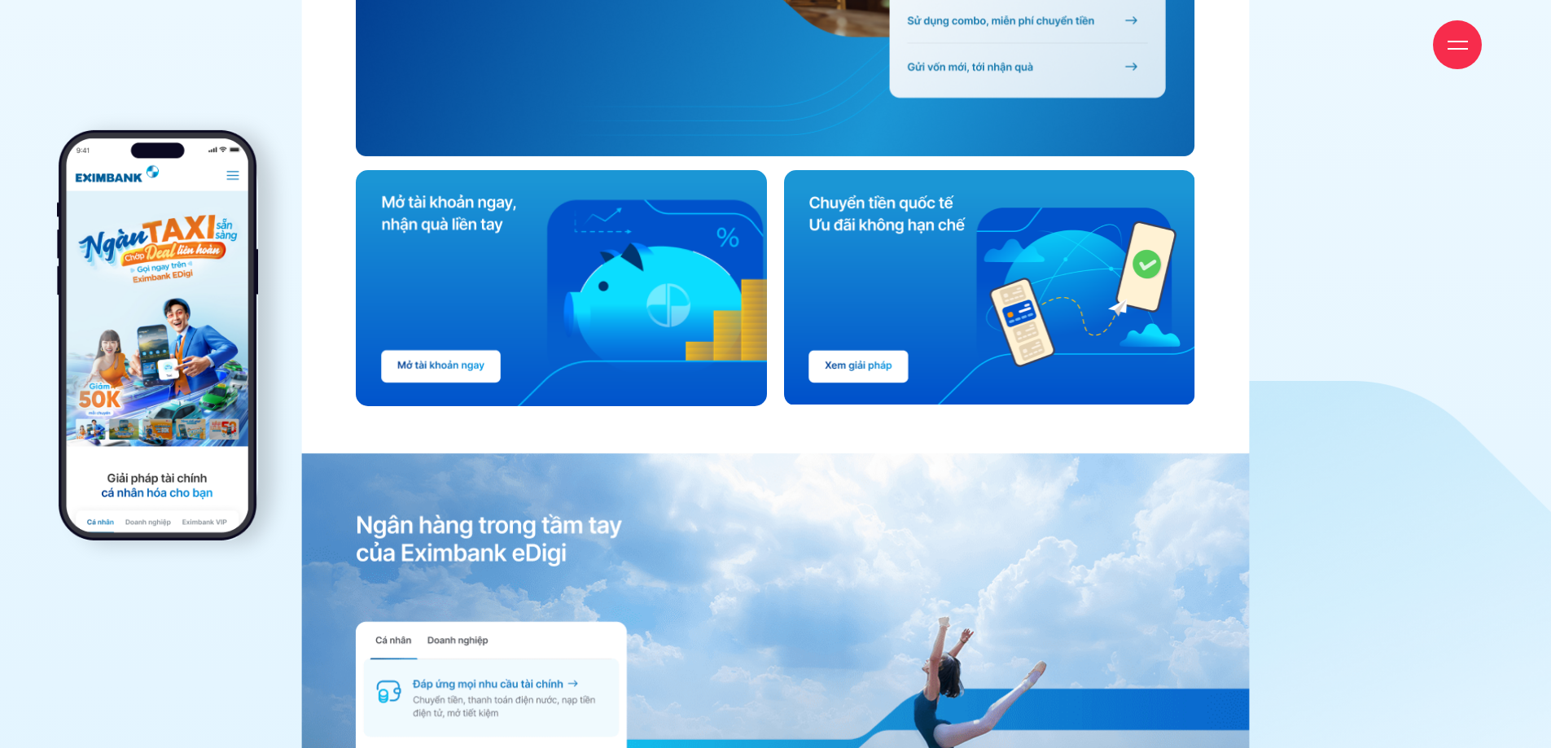
click at [755, 230] on img at bounding box center [566, 288] width 420 height 236
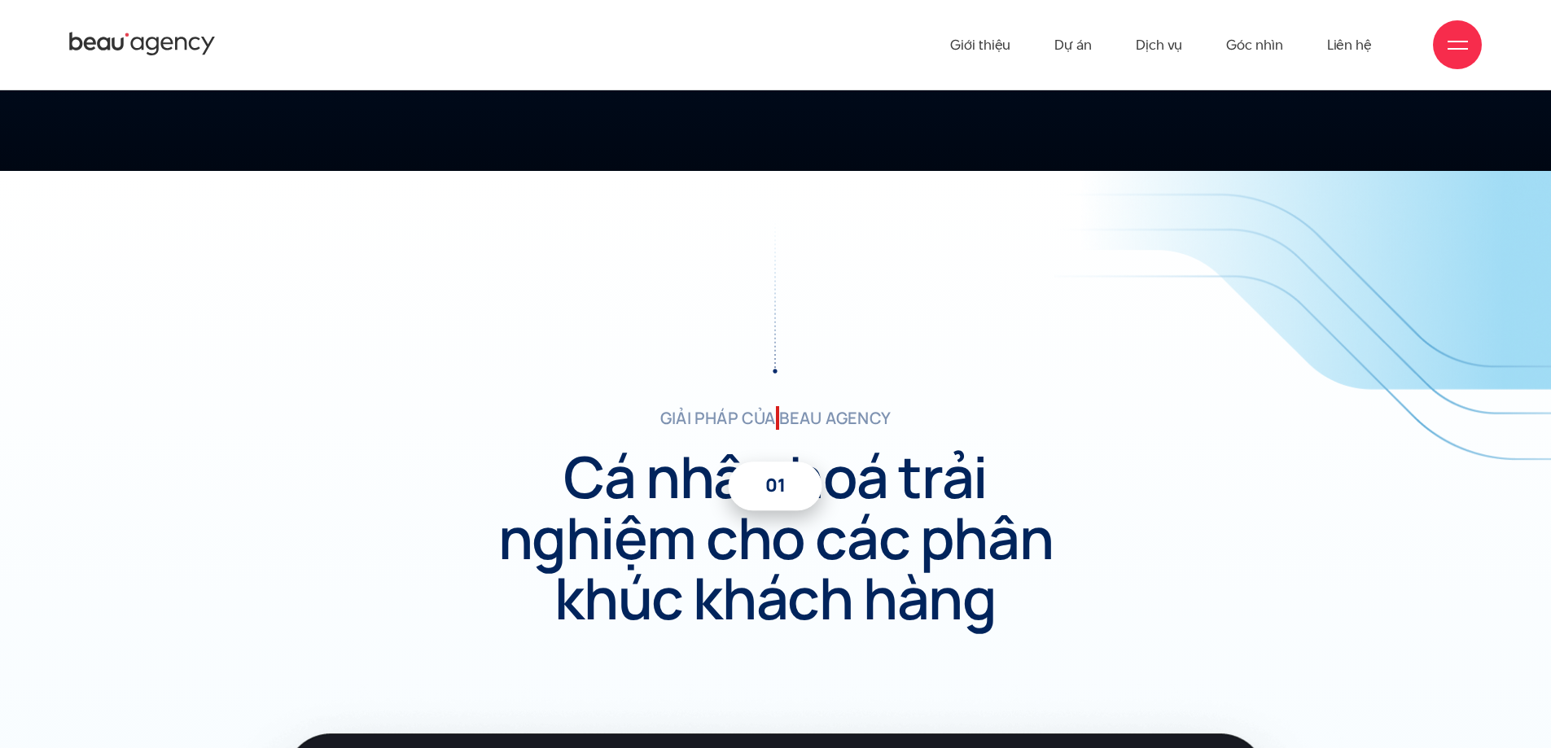
scroll to position [5152, 0]
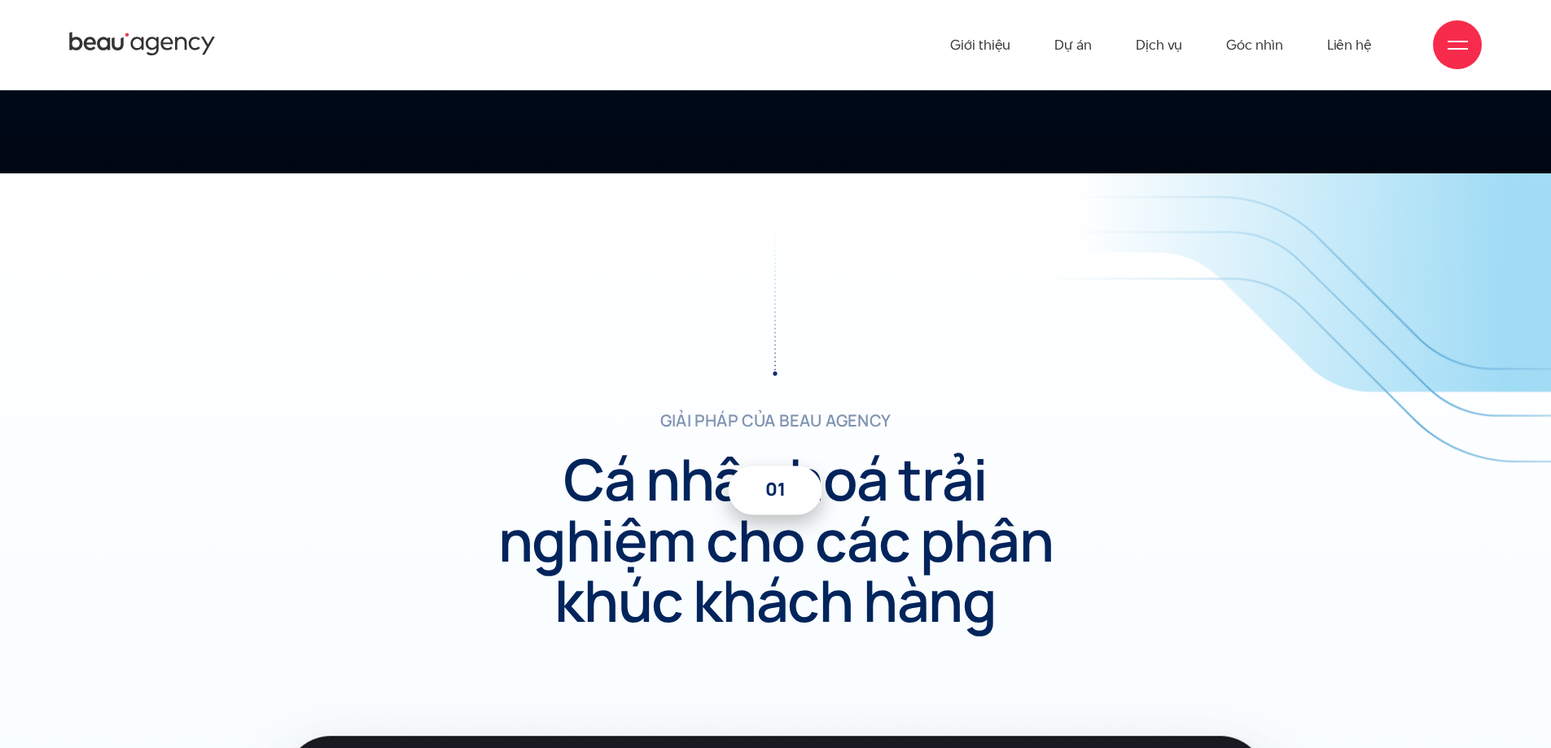
drag, startPoint x: 783, startPoint y: 239, endPoint x: 753, endPoint y: 323, distance: 89.1
drag, startPoint x: 750, startPoint y: 318, endPoint x: 792, endPoint y: 291, distance: 50.1
click at [792, 291] on div at bounding box center [775, 299] width 468 height 154
drag, startPoint x: 775, startPoint y: 331, endPoint x: 808, endPoint y: 289, distance: 53.9
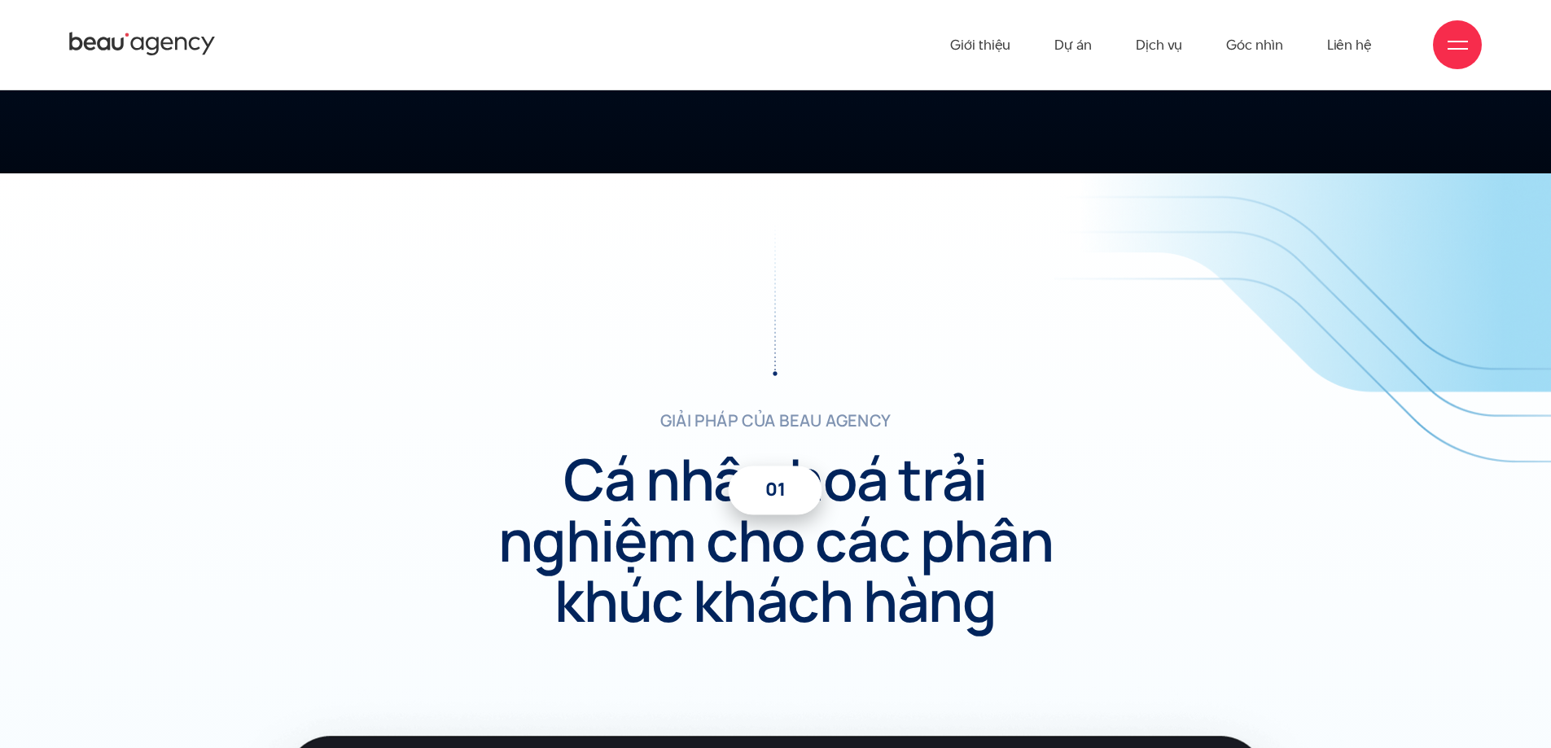
click at [808, 289] on div at bounding box center [775, 299] width 468 height 154
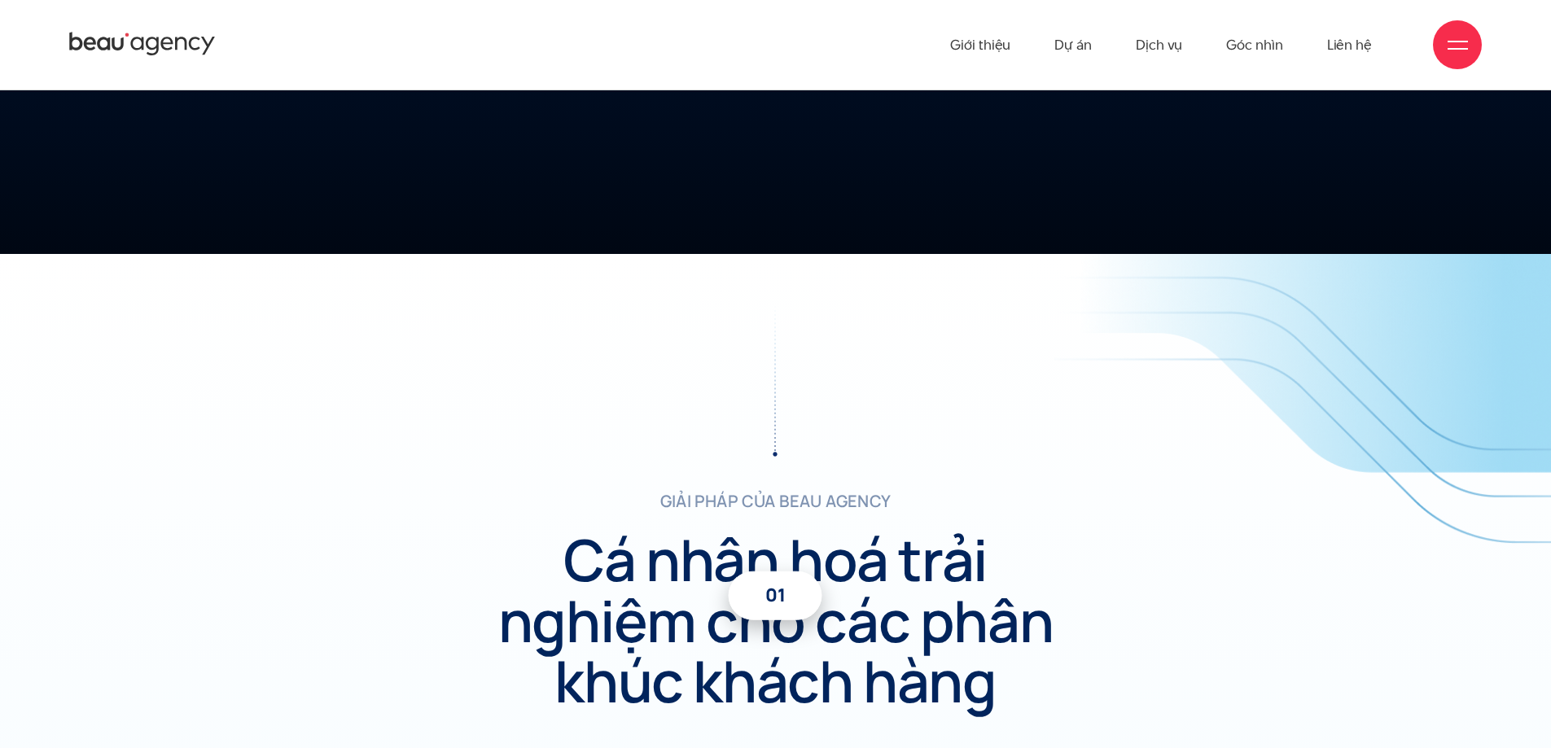
scroll to position [5071, 0]
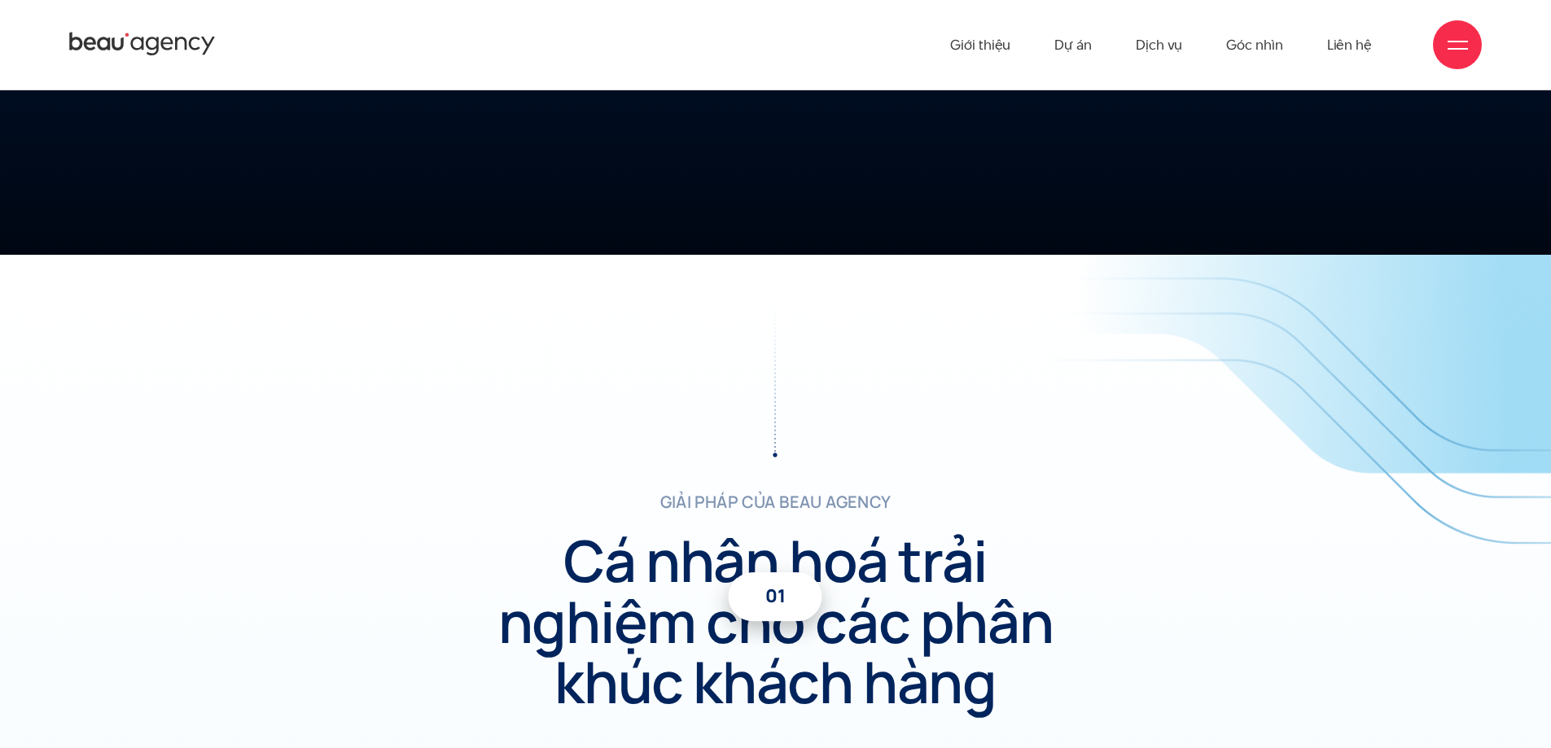
click at [715, 505] on p "giải pháp của beau agency" at bounding box center [775, 502] width 468 height 24
copy div "giải pháp của beau agency"
click at [632, 558] on h2 "Cá nhân hoá trải nghiệm cho các phân khúc khách hàng" at bounding box center [776, 621] width 562 height 182
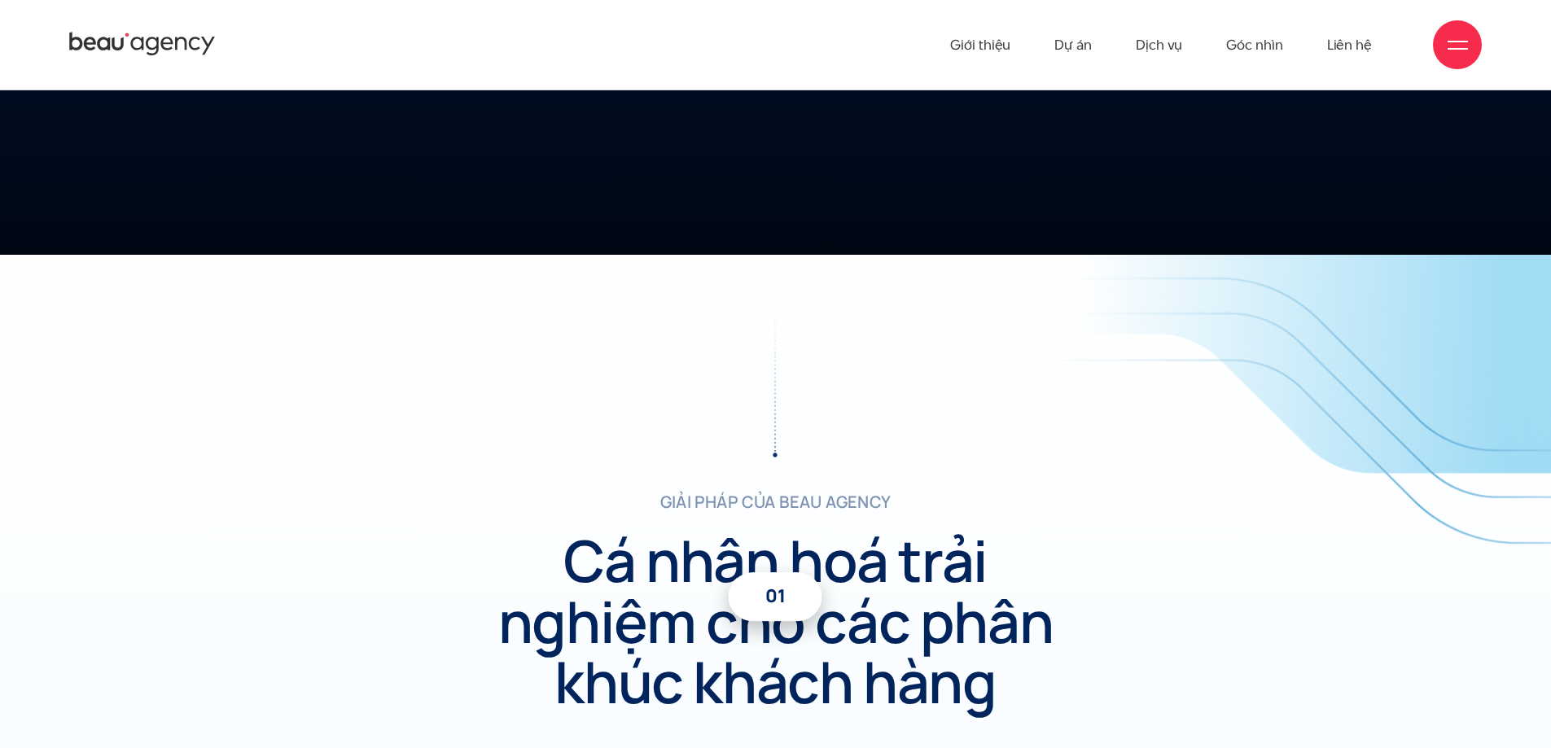
click at [632, 558] on h2 "Cá nhân hoá trải nghiệm cho các phân khúc khách hàng" at bounding box center [776, 621] width 562 height 182
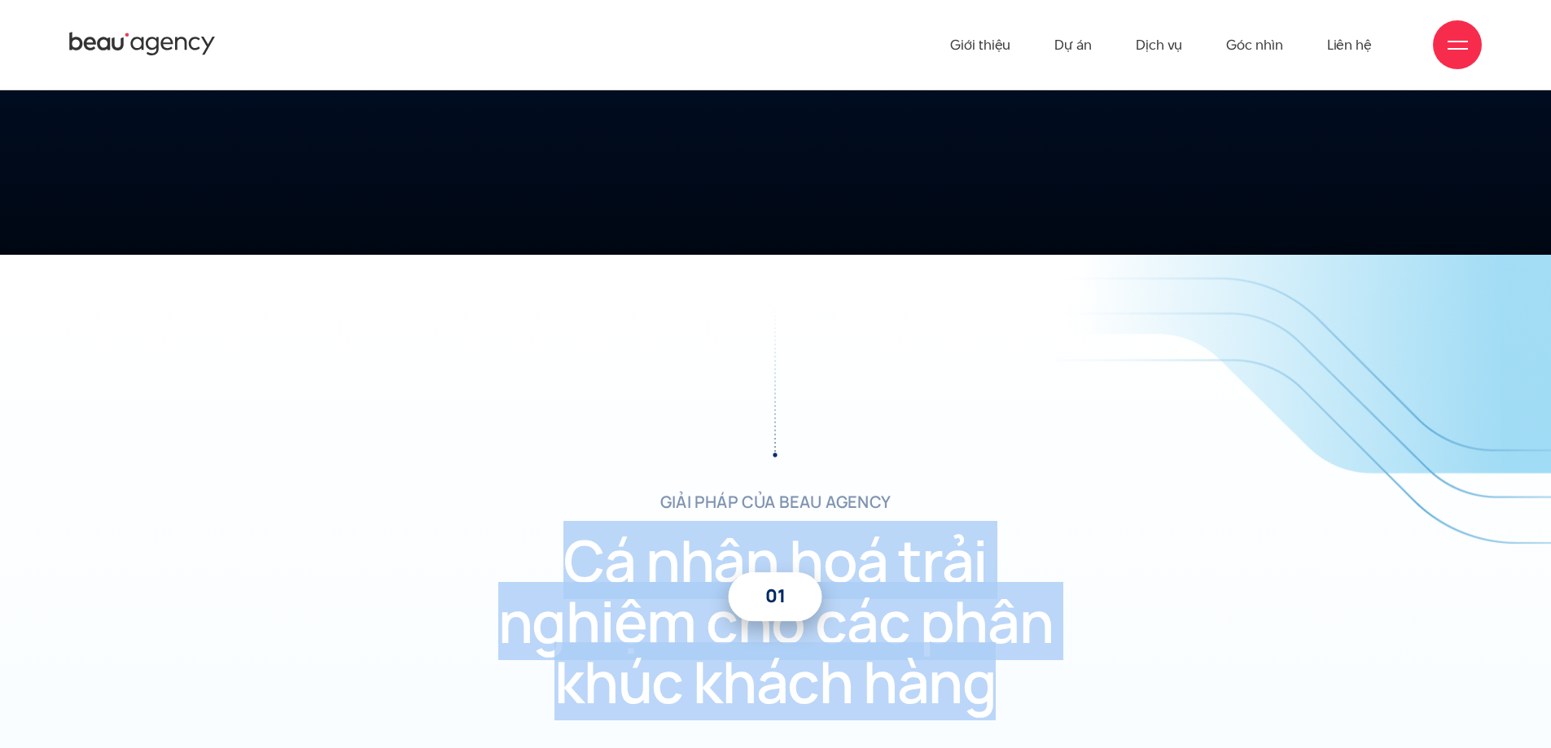
click at [632, 558] on h2 "Cá nhân hoá trải nghiệm cho các phân khúc khách hàng" at bounding box center [776, 621] width 562 height 182
copy div "Cá nhân hoá trải nghiệm cho các phân khúc khách hàng"
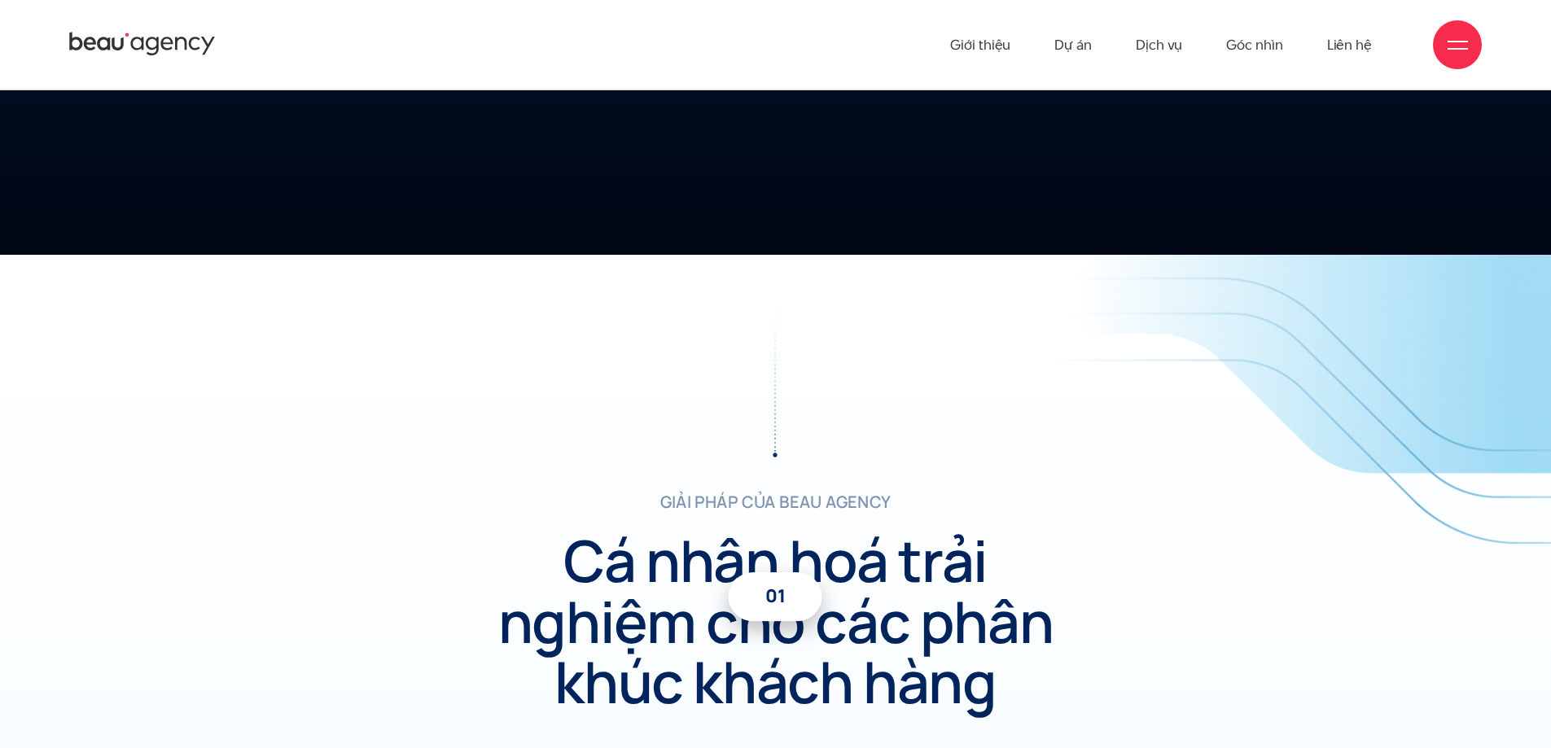
click at [987, 403] on div at bounding box center [775, 381] width 468 height 154
click at [865, 425] on div at bounding box center [775, 381] width 468 height 154
click at [812, 427] on div "01" at bounding box center [776, 451] width 94 height 49
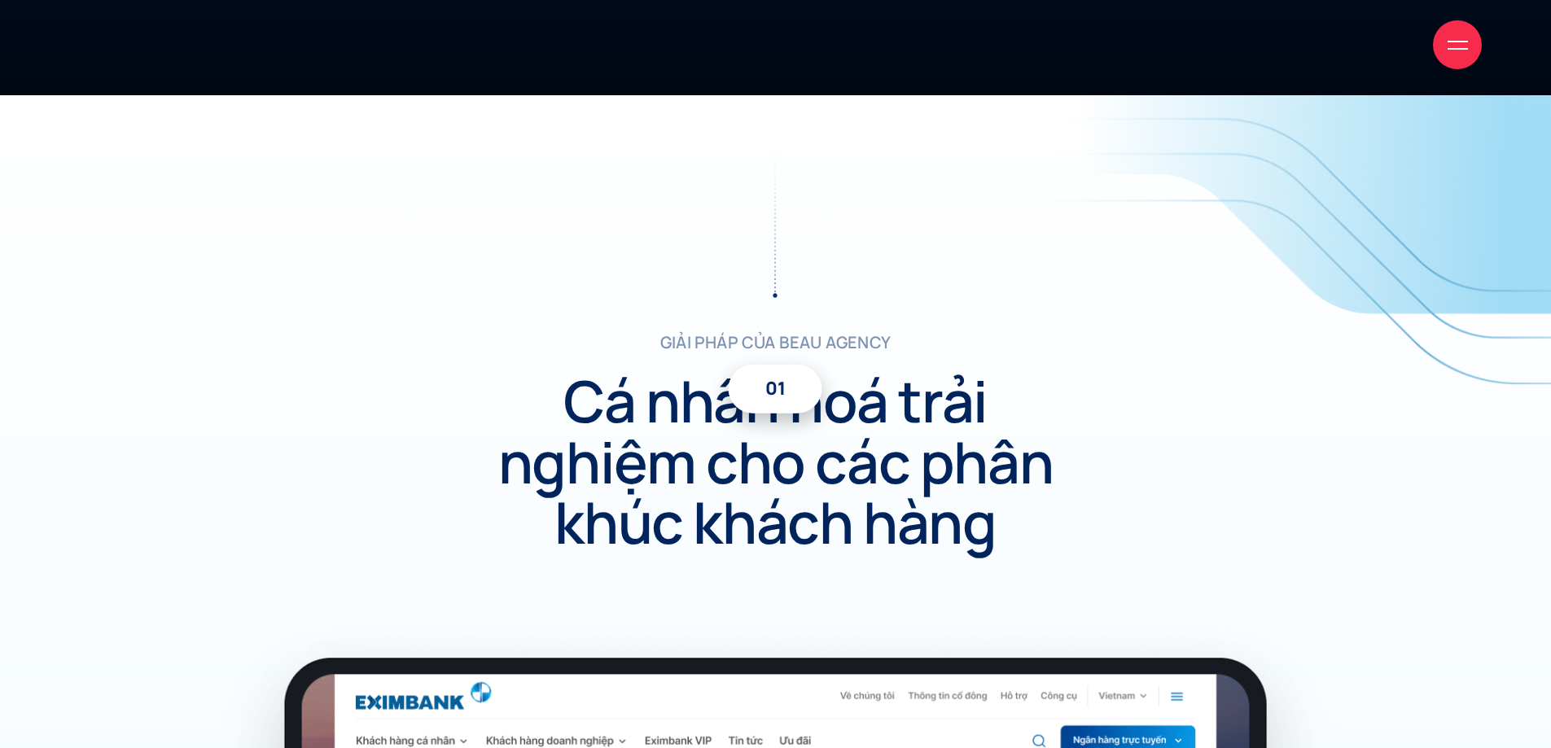
scroll to position [5233, 0]
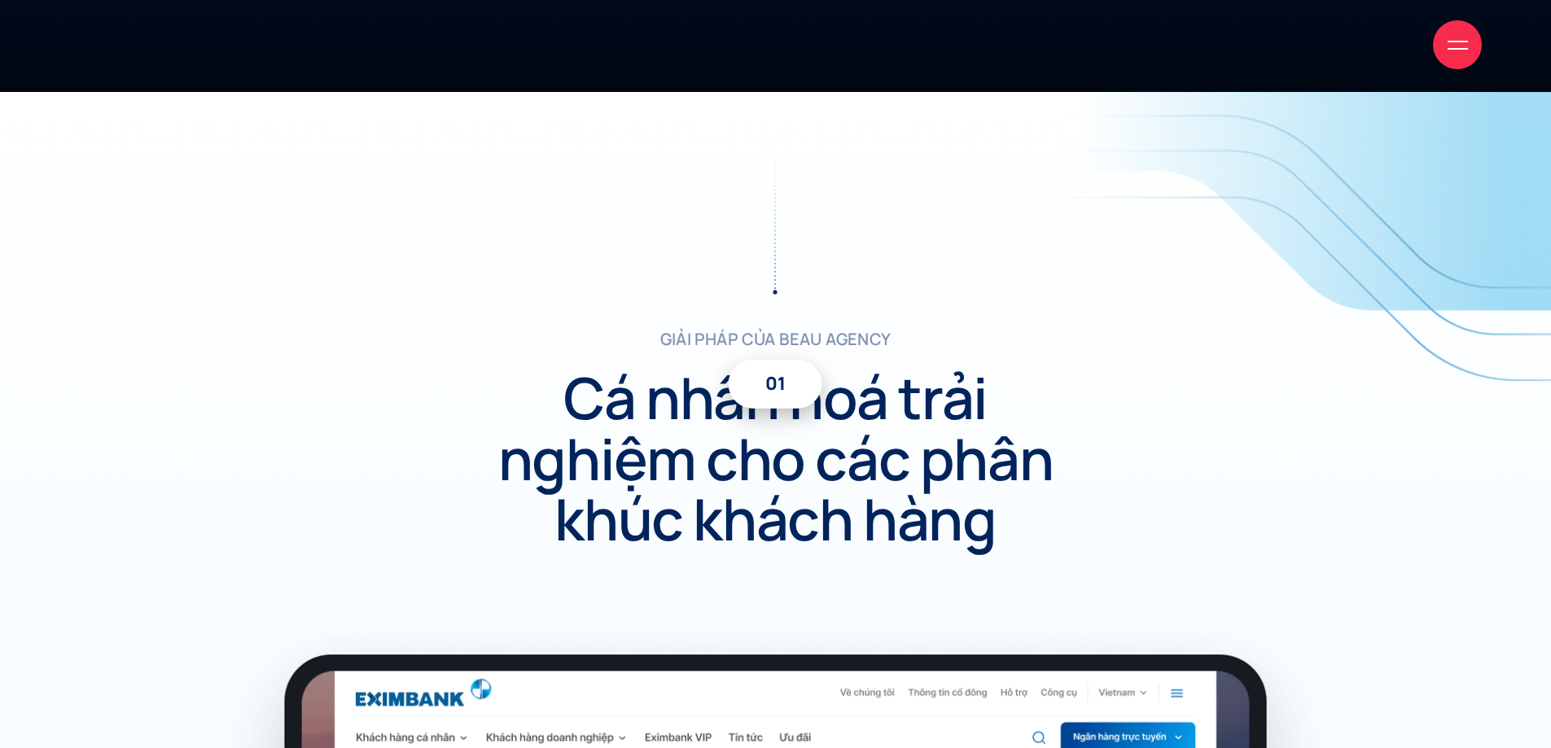
click at [1038, 373] on h2 "Cá nhân hoá trải nghiệm cho các phân khúc khách hàng" at bounding box center [776, 458] width 562 height 182
click at [1015, 367] on h2 "Cá nhân hoá trải nghiệm cho các phân khúc khách hàng" at bounding box center [776, 458] width 562 height 182
click at [978, 279] on div at bounding box center [775, 218] width 468 height 154
click at [1044, 304] on div "giải pháp của beau agency 01 Cá nhân hoá trải nghiệm cho các phân khúc khách hà…" at bounding box center [775, 373] width 1453 height 465
click at [652, 69] on div "Giới thiệu Dự án Dịch vụ Góc nhìn Liên hệ" at bounding box center [775, 45] width 1412 height 90
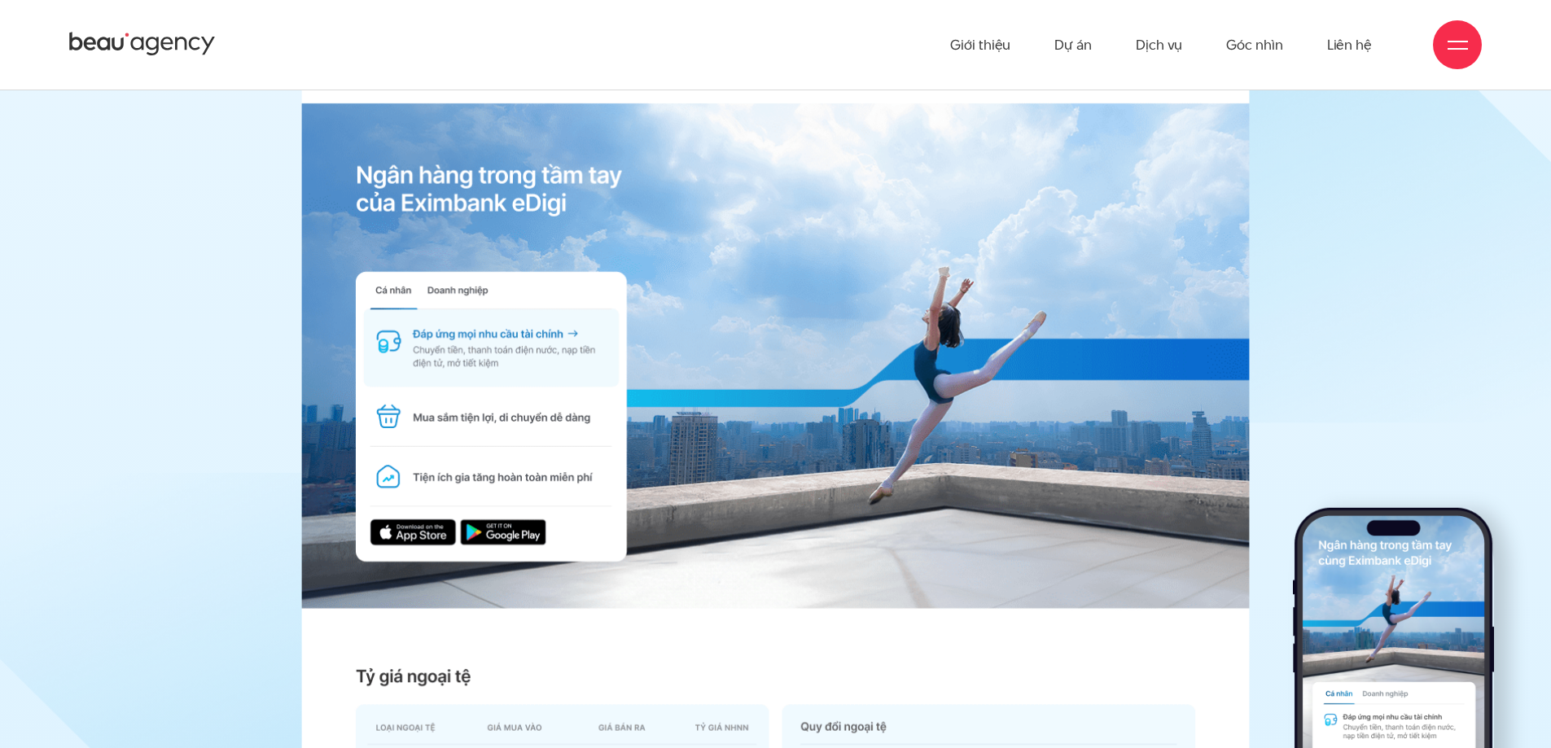
scroll to position [7269, 0]
click at [1321, 518] on img at bounding box center [1393, 713] width 201 height 410
click at [1321, 451] on div at bounding box center [1393, 441] width 201 height 410
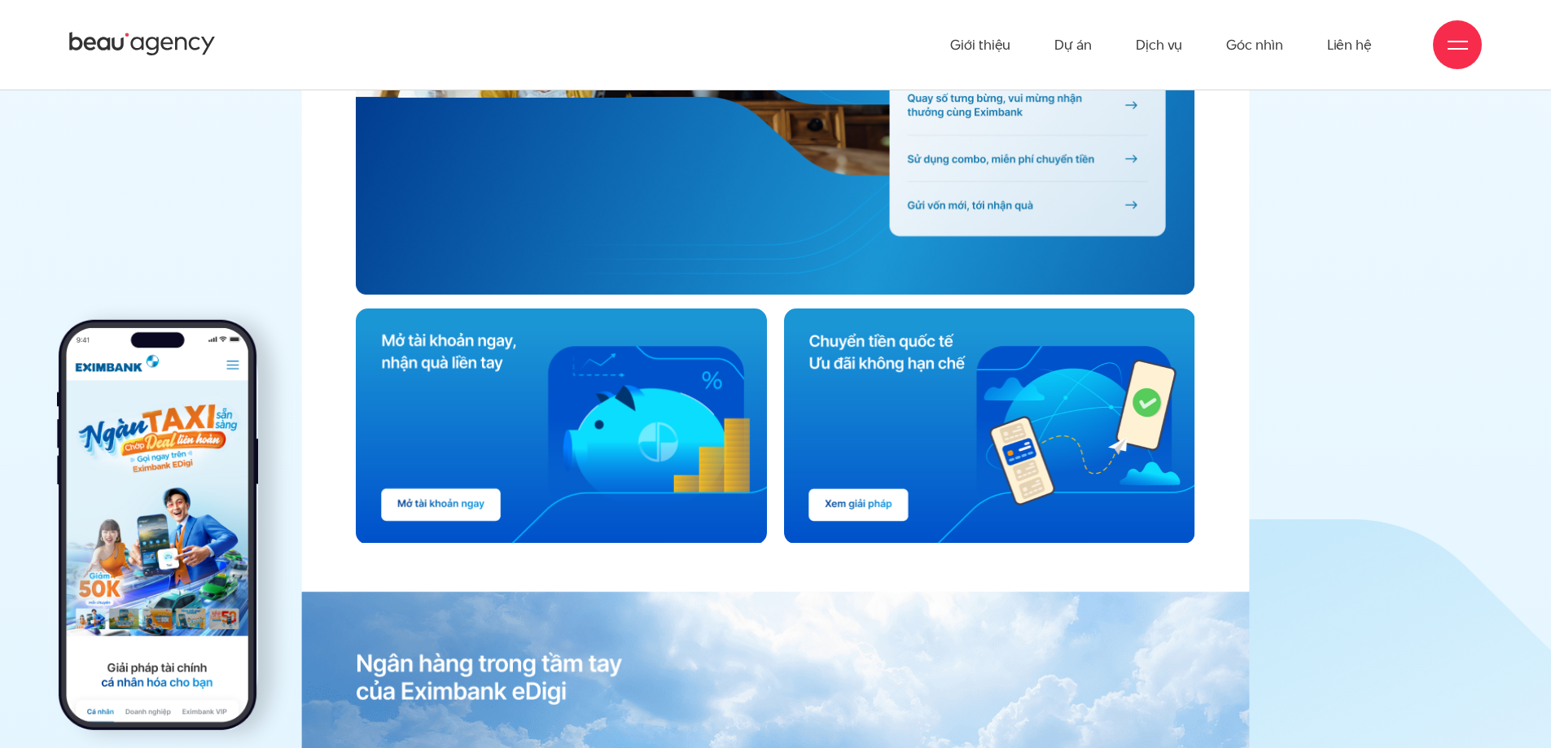
scroll to position [6780, 0]
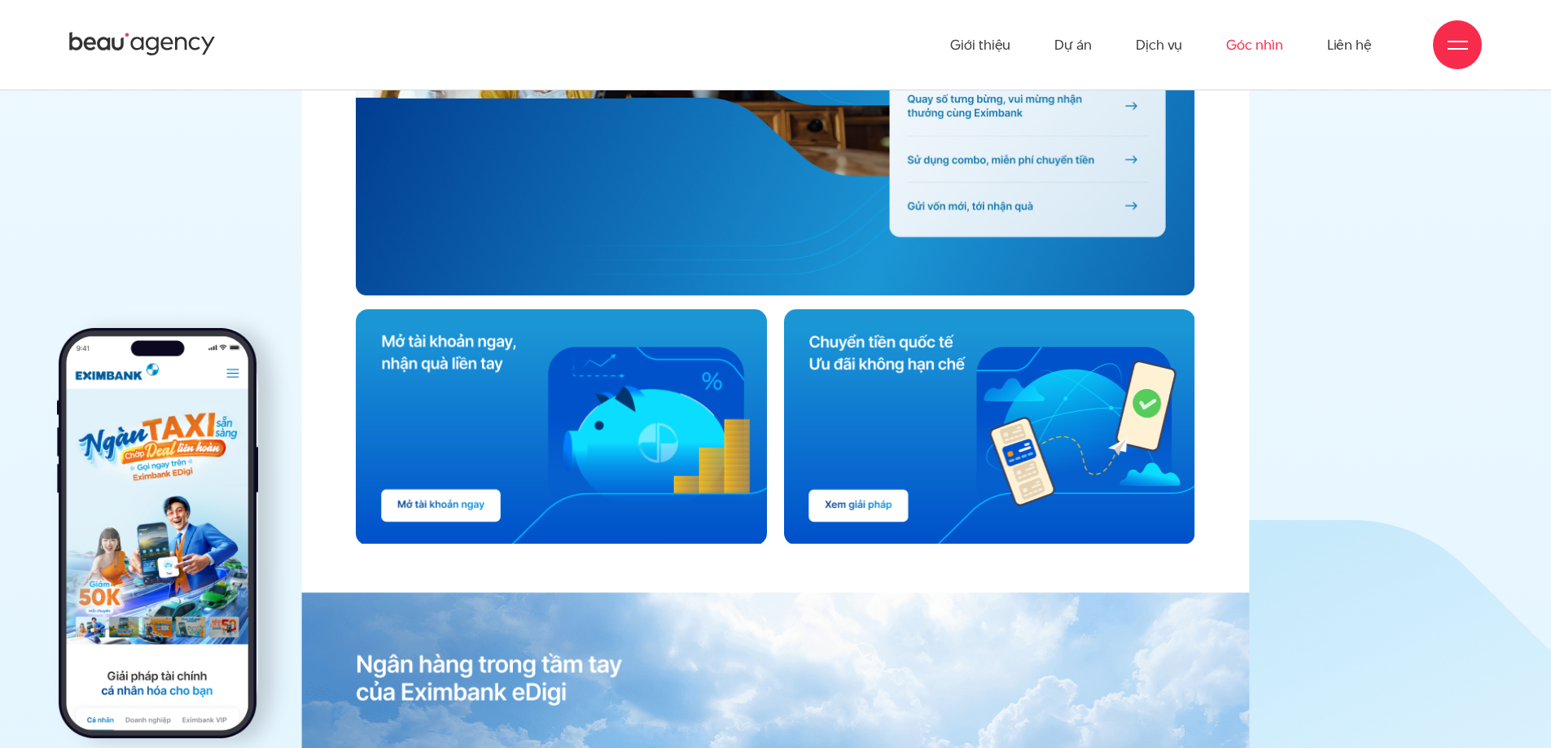
drag, startPoint x: 1342, startPoint y: 155, endPoint x: 1229, endPoint y: 11, distance: 183.2
click at [1342, 155] on img at bounding box center [775, 279] width 1135 height 2441
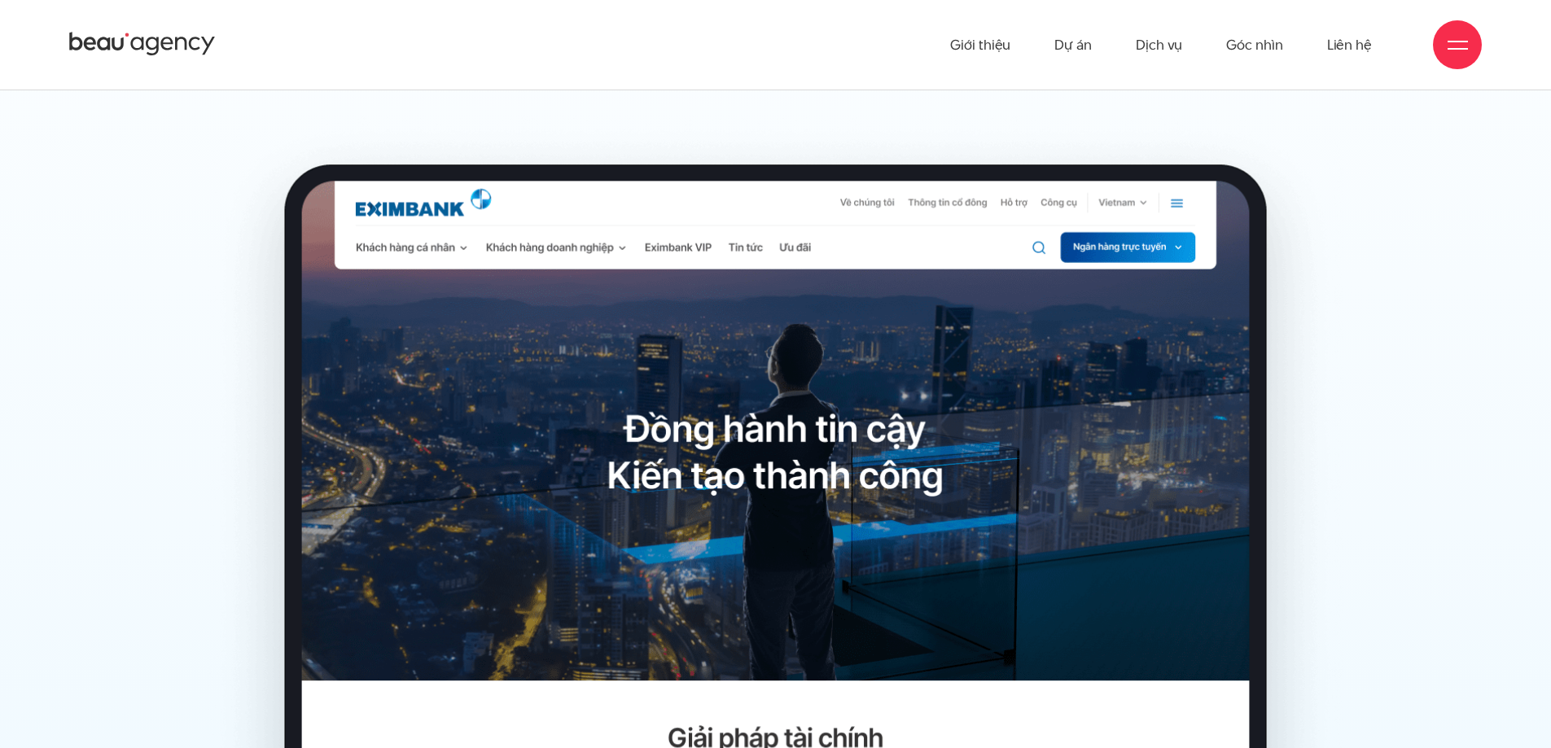
scroll to position [5722, 0]
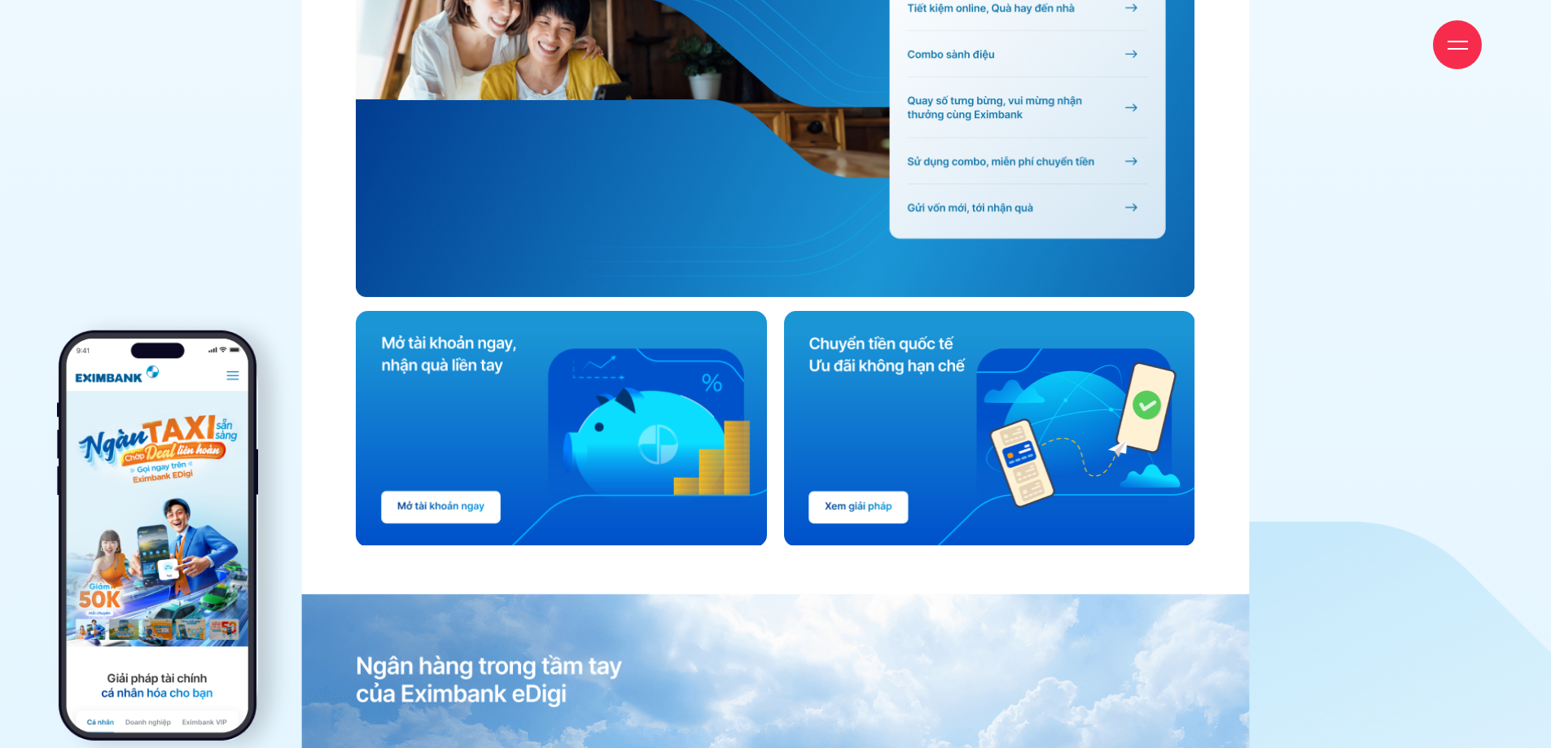
scroll to position [6780, 0]
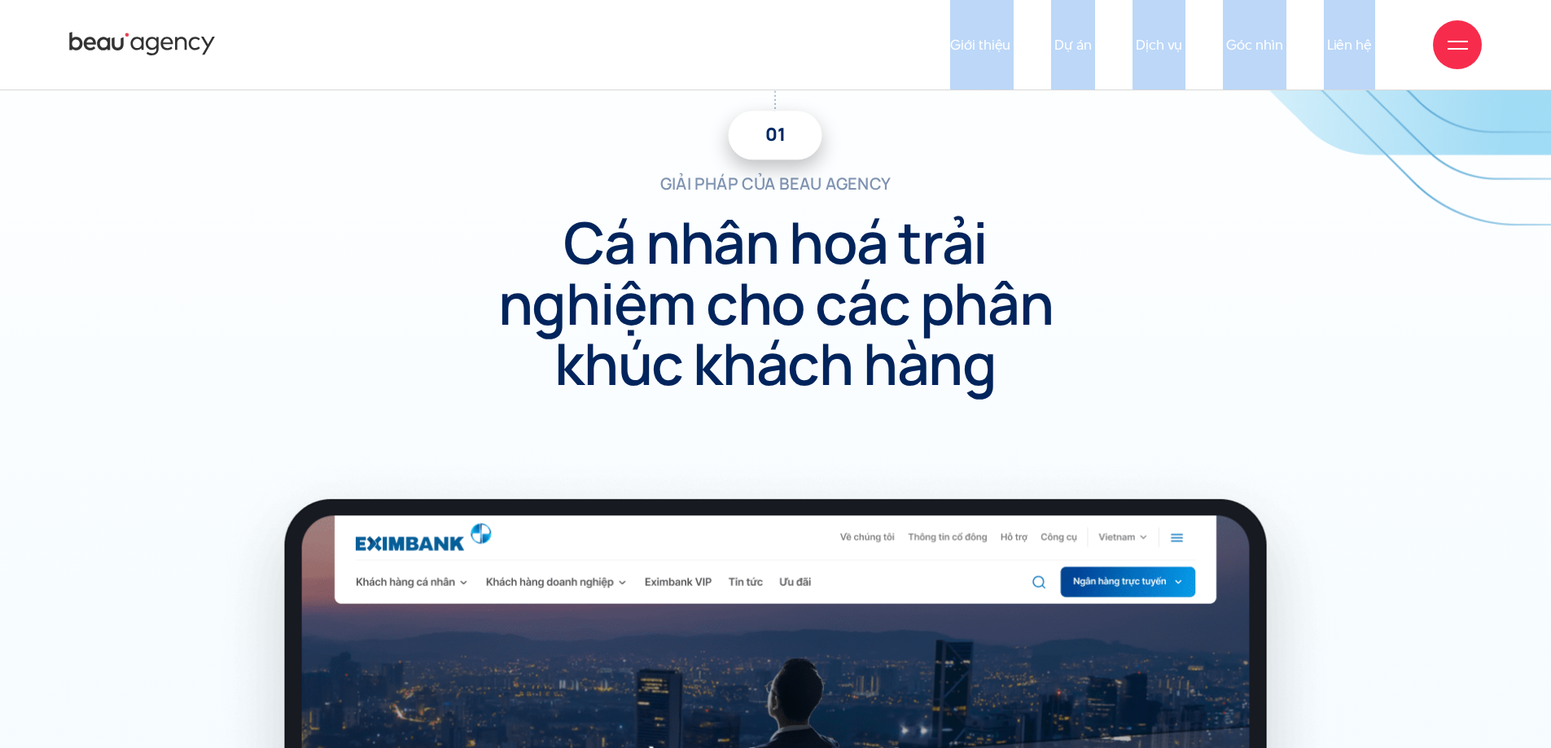
drag, startPoint x: 527, startPoint y: 68, endPoint x: 909, endPoint y: -98, distance: 417.4
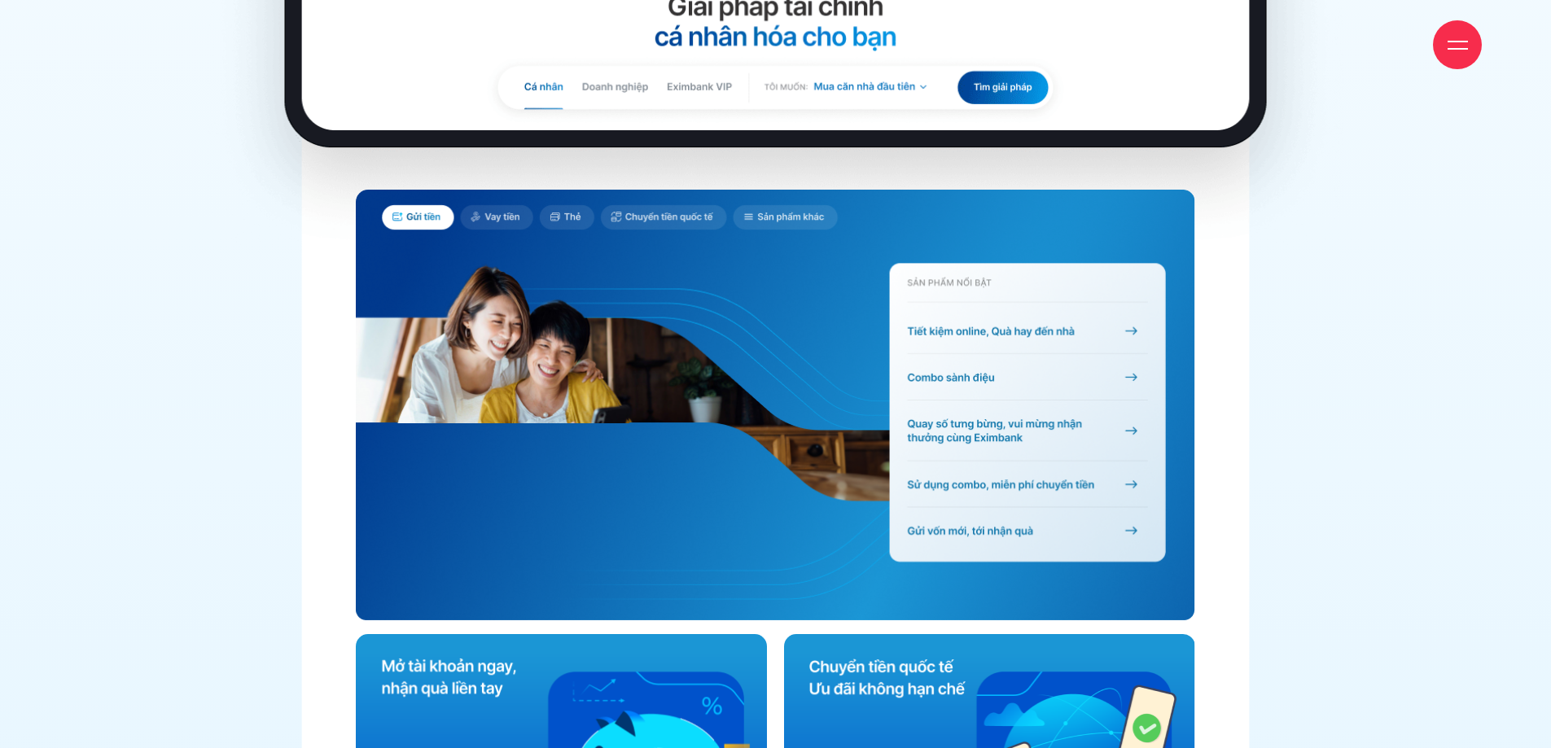
scroll to position [6708, 0]
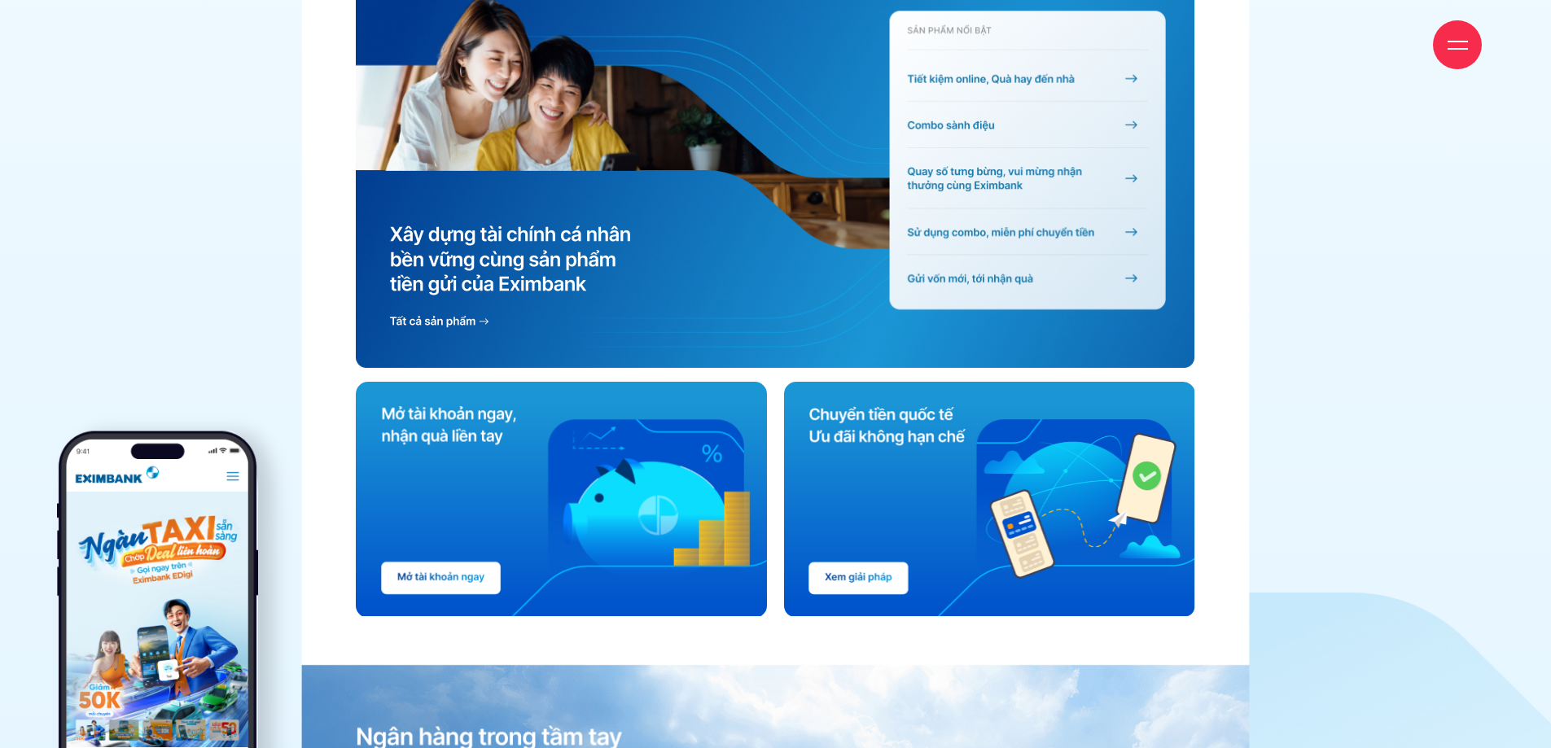
click at [477, 124] on img at bounding box center [519, 79] width 287 height 185
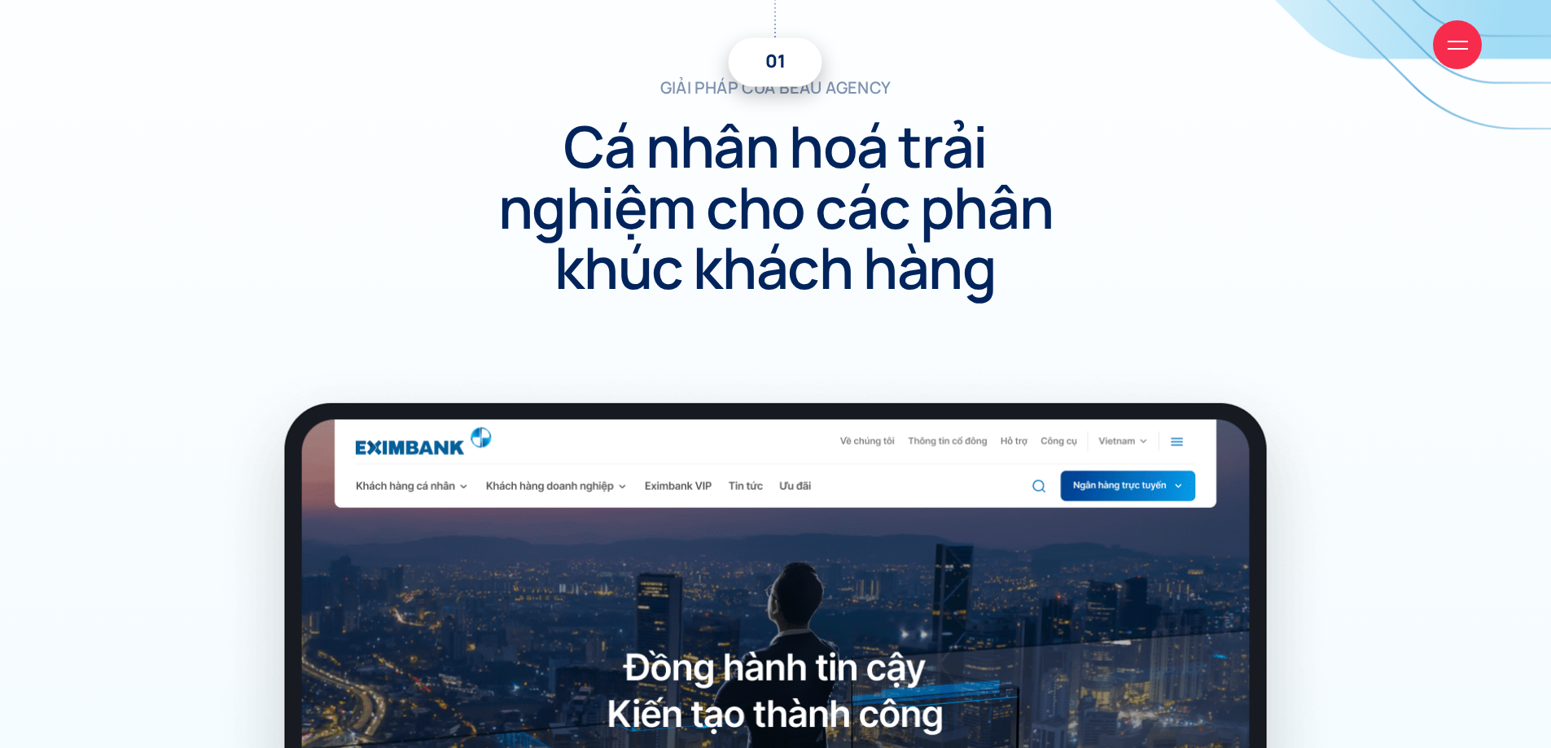
click at [1299, 282] on div "giải pháp của beau agency 01 Cá nhân hoá trải nghiệm cho các phân khúc khách hà…" at bounding box center [775, 121] width 1453 height 465
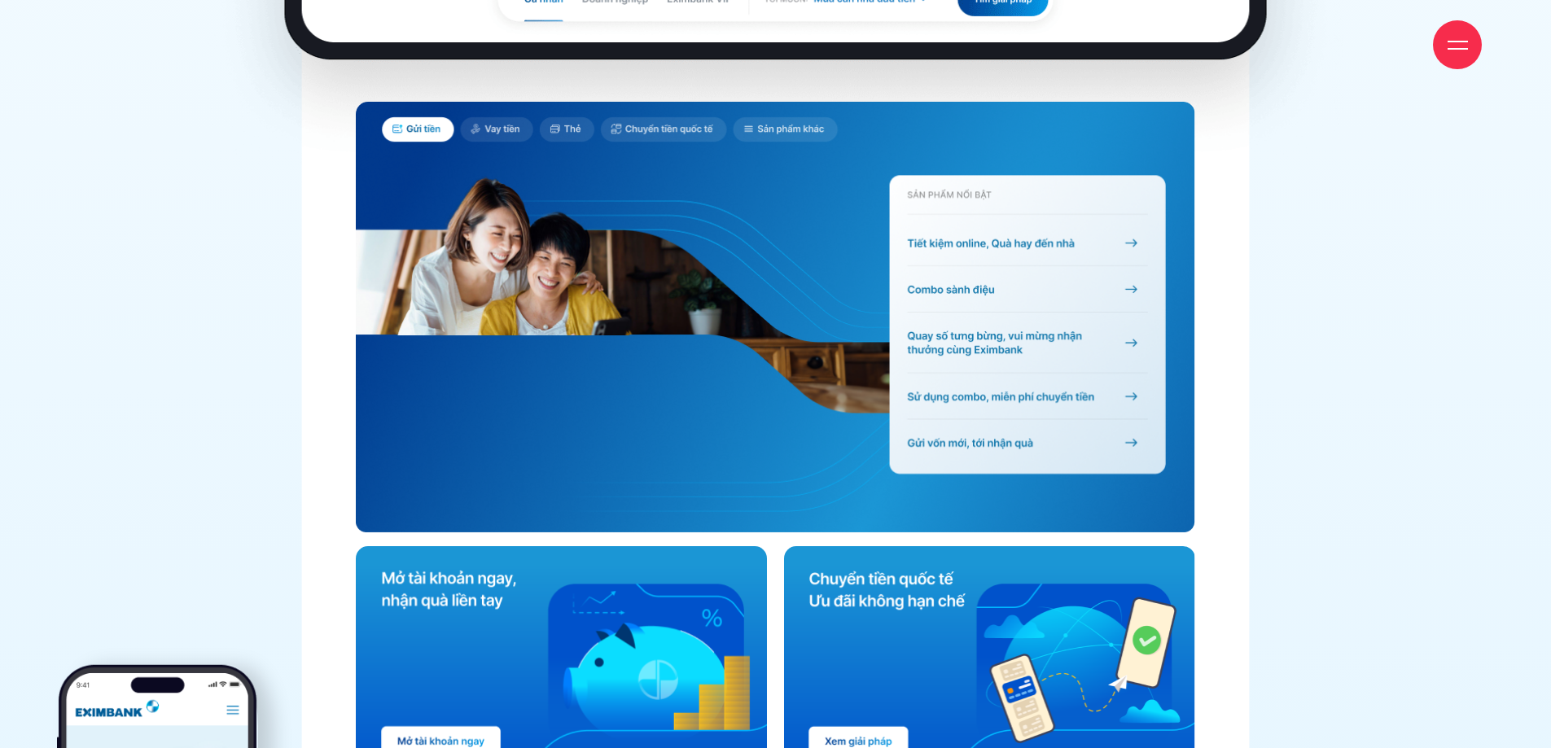
scroll to position [6545, 0]
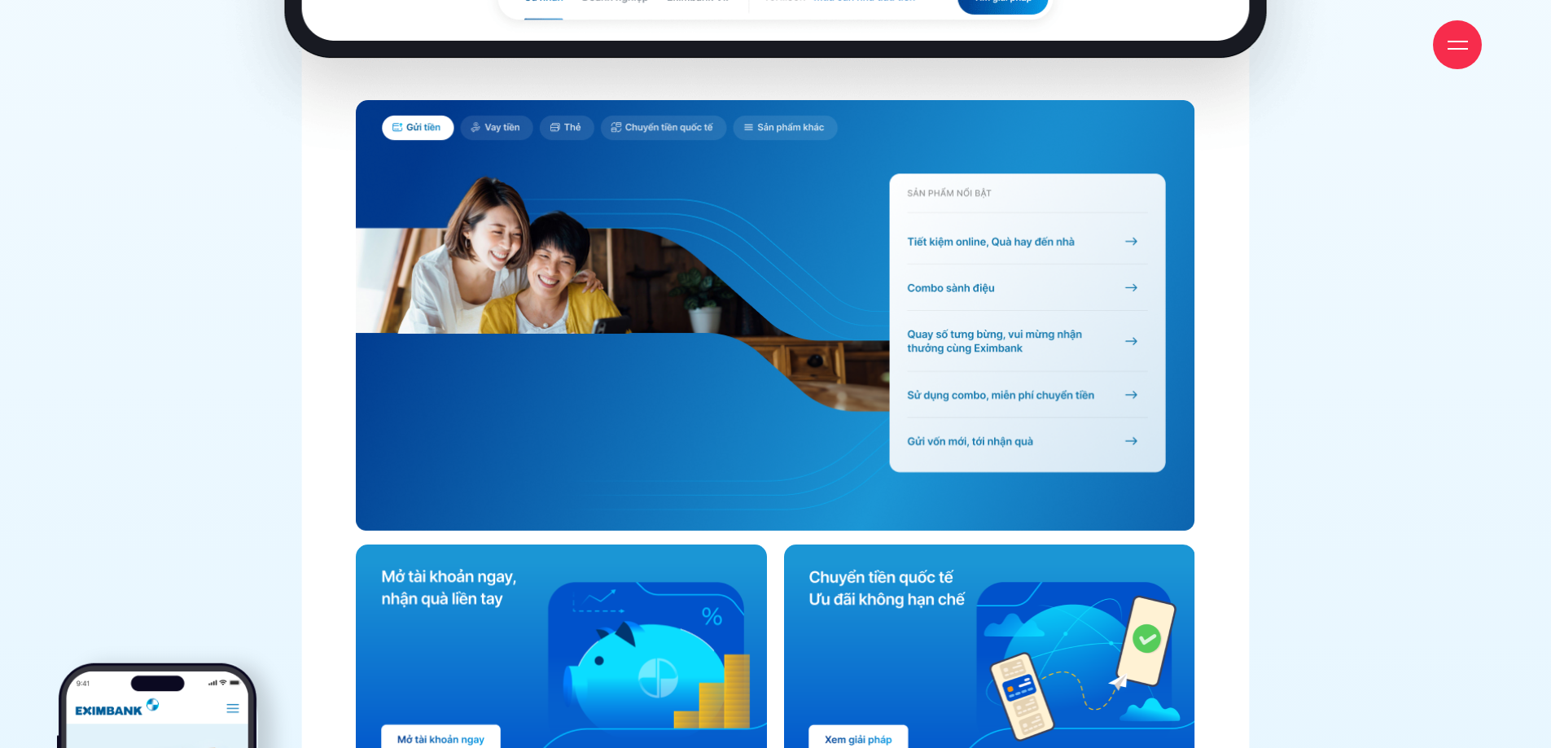
click at [1266, 264] on img at bounding box center [775, 514] width 1135 height 2441
click at [1528, 290] on div "giải pháp của beau agency 01 Cá nhân hoá trải nghiệm cho các phân khúc khách hà…" at bounding box center [775, 282] width 1551 height 2907
click at [314, 276] on img at bounding box center [775, 514] width 1135 height 2441
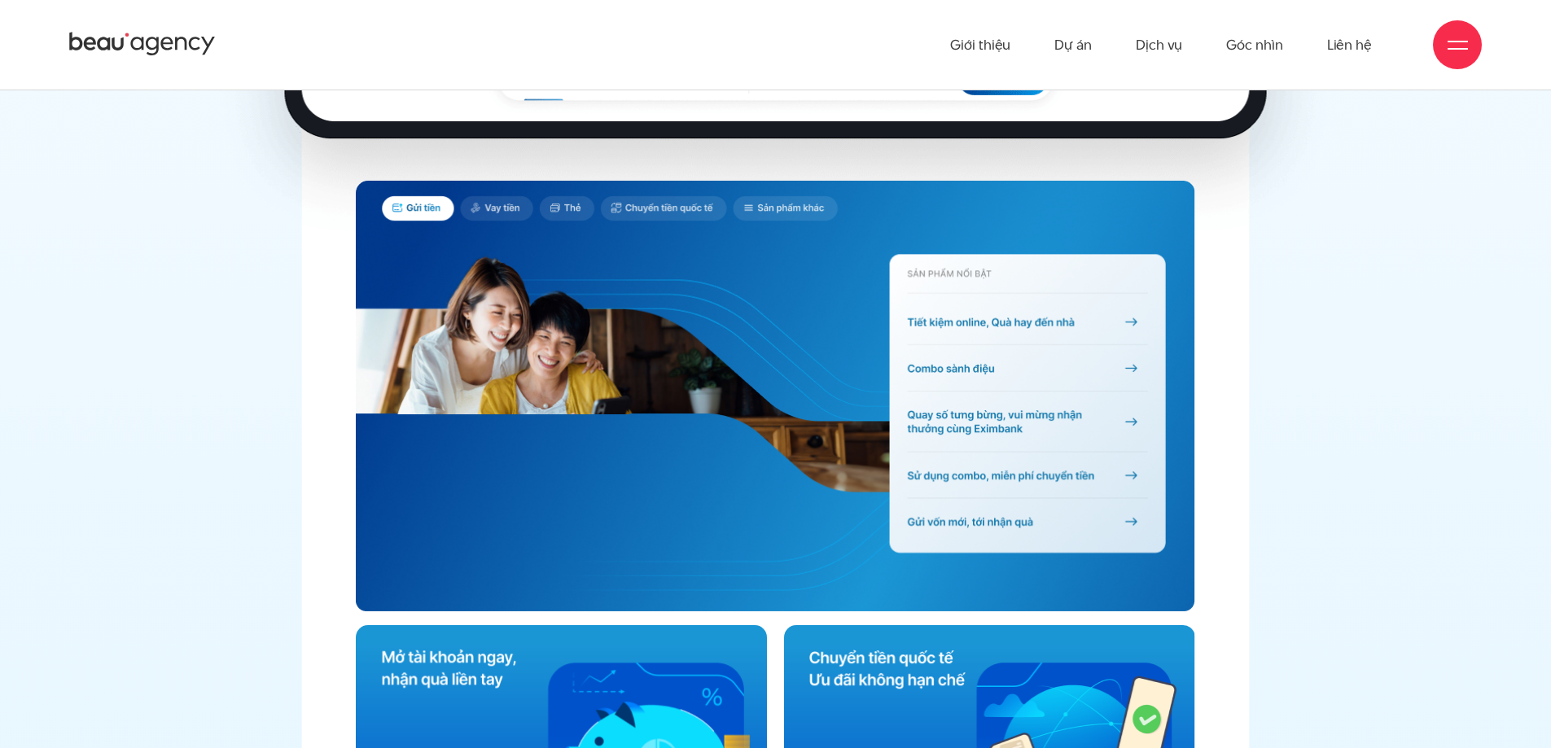
scroll to position [6463, 0]
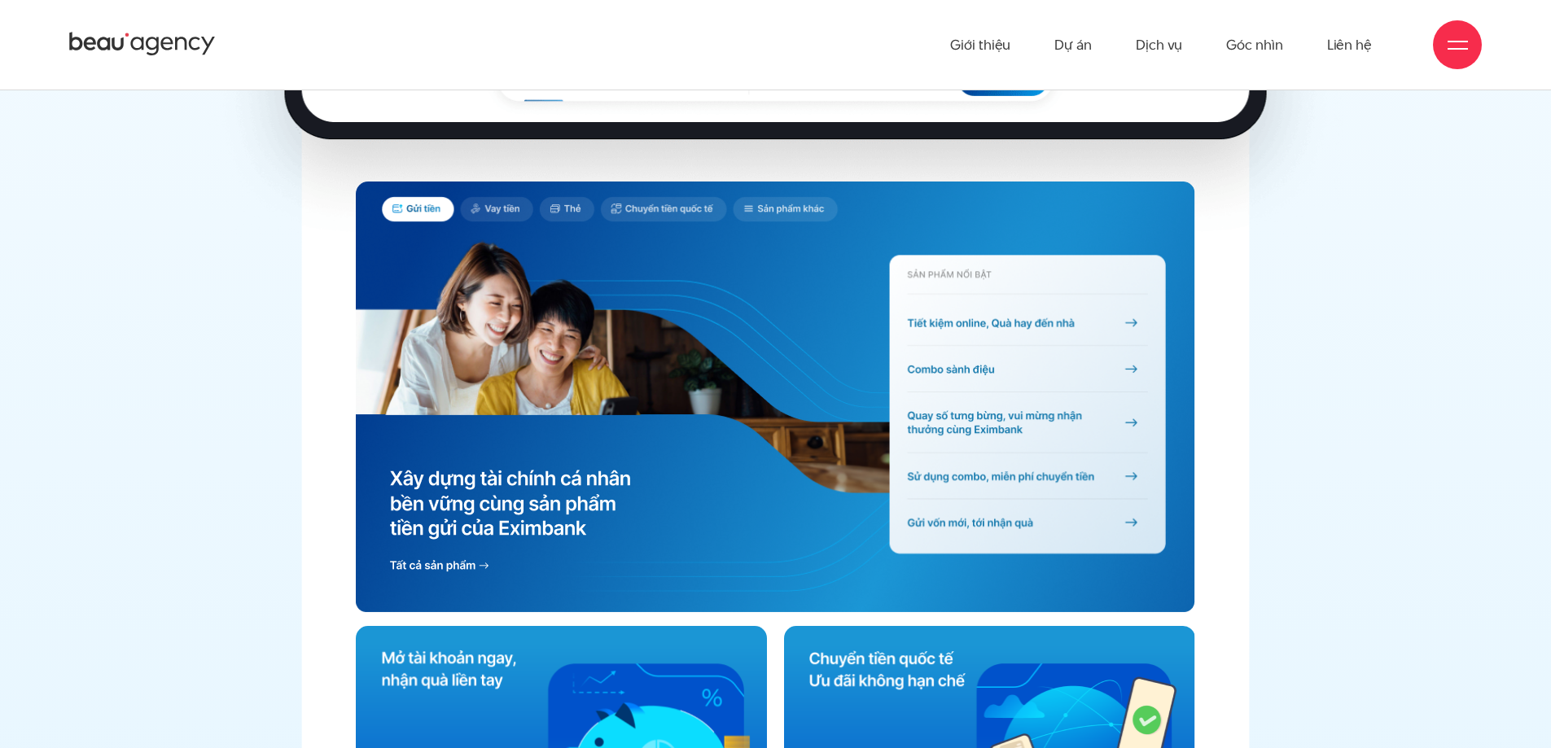
click at [861, 247] on img at bounding box center [776, 404] width 840 height 444
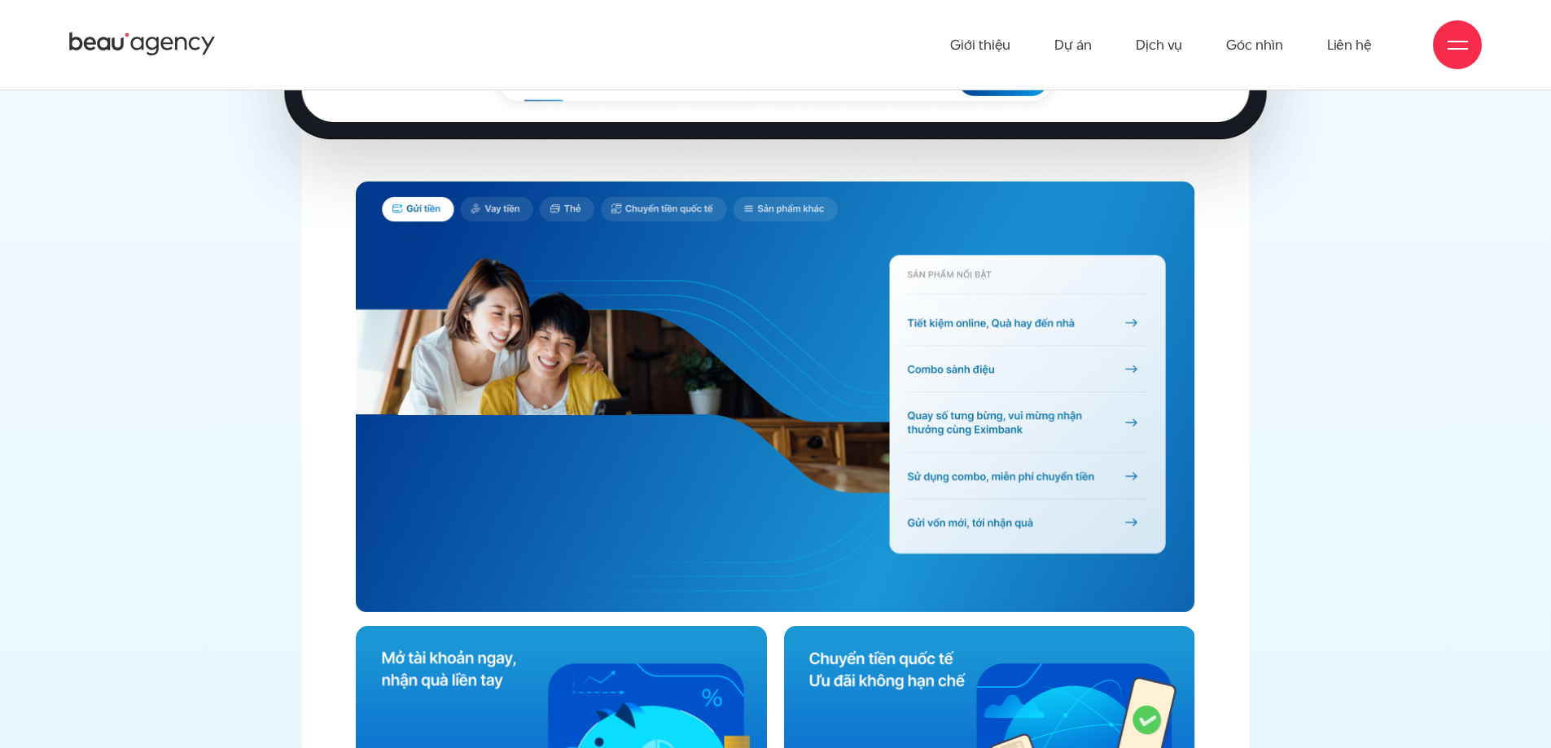
click at [262, 393] on img at bounding box center [775, 596] width 1135 height 2441
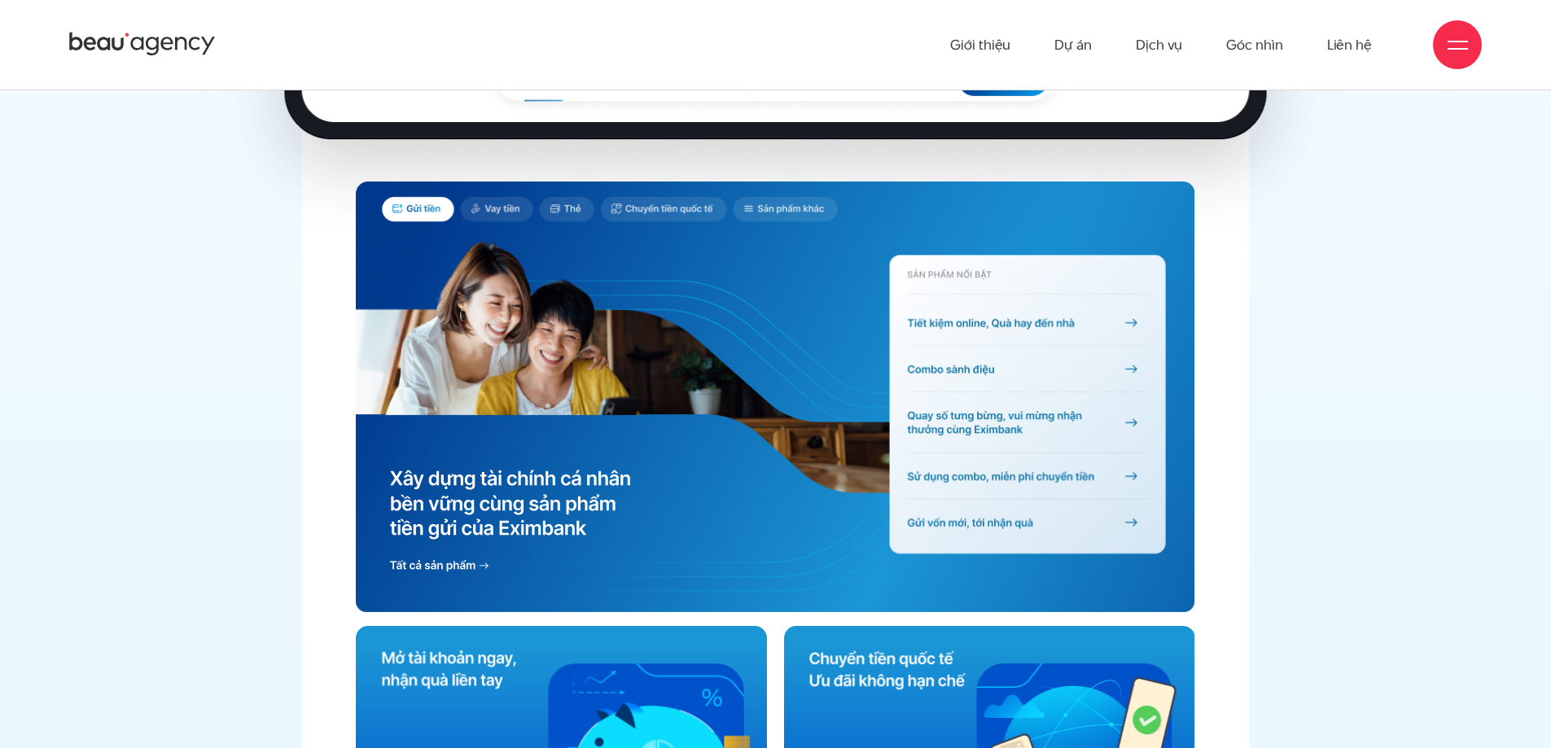
click at [795, 455] on img at bounding box center [776, 404] width 840 height 444
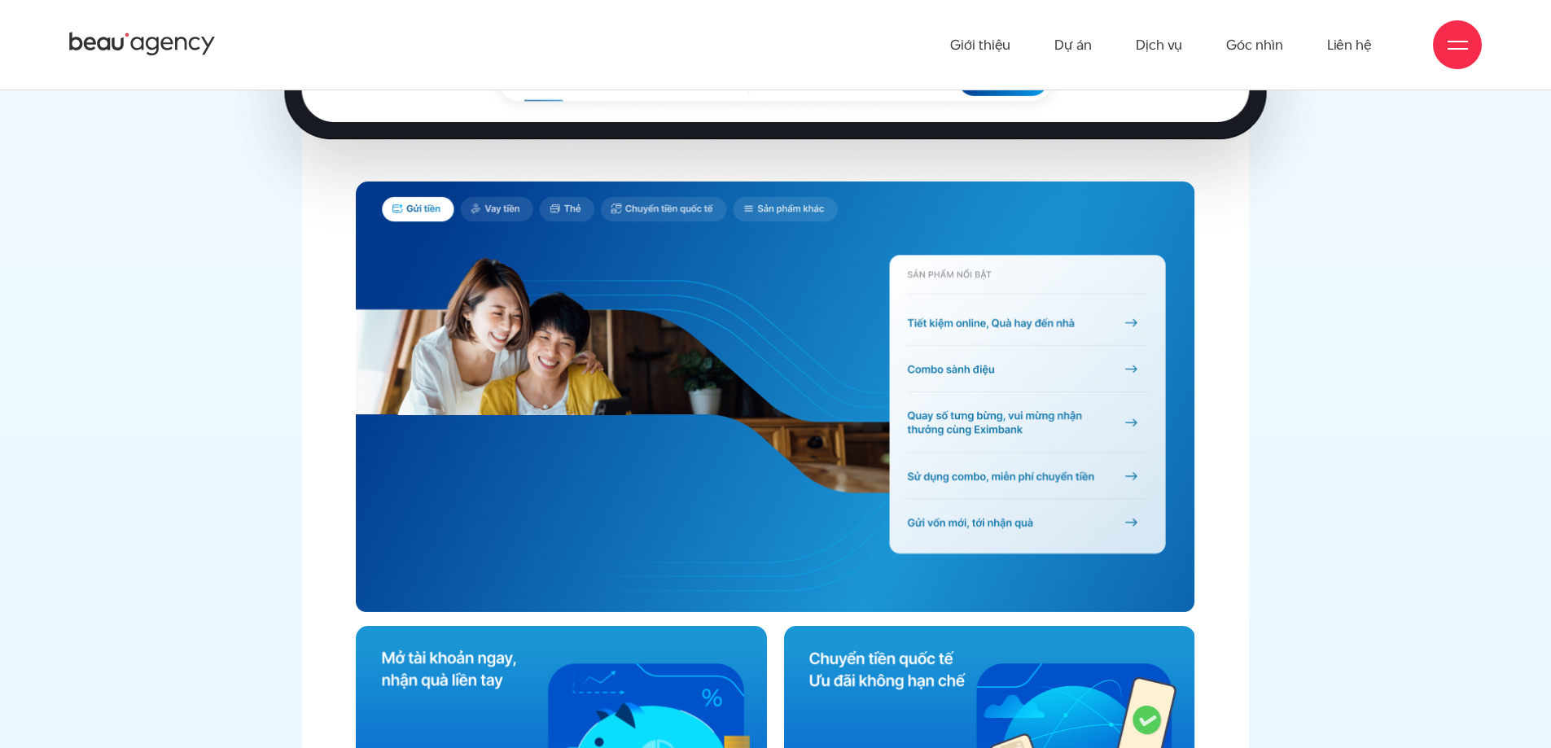
click at [223, 440] on div at bounding box center [157, 631] width 201 height 410
click at [1291, 243] on img at bounding box center [775, 596] width 1135 height 2441
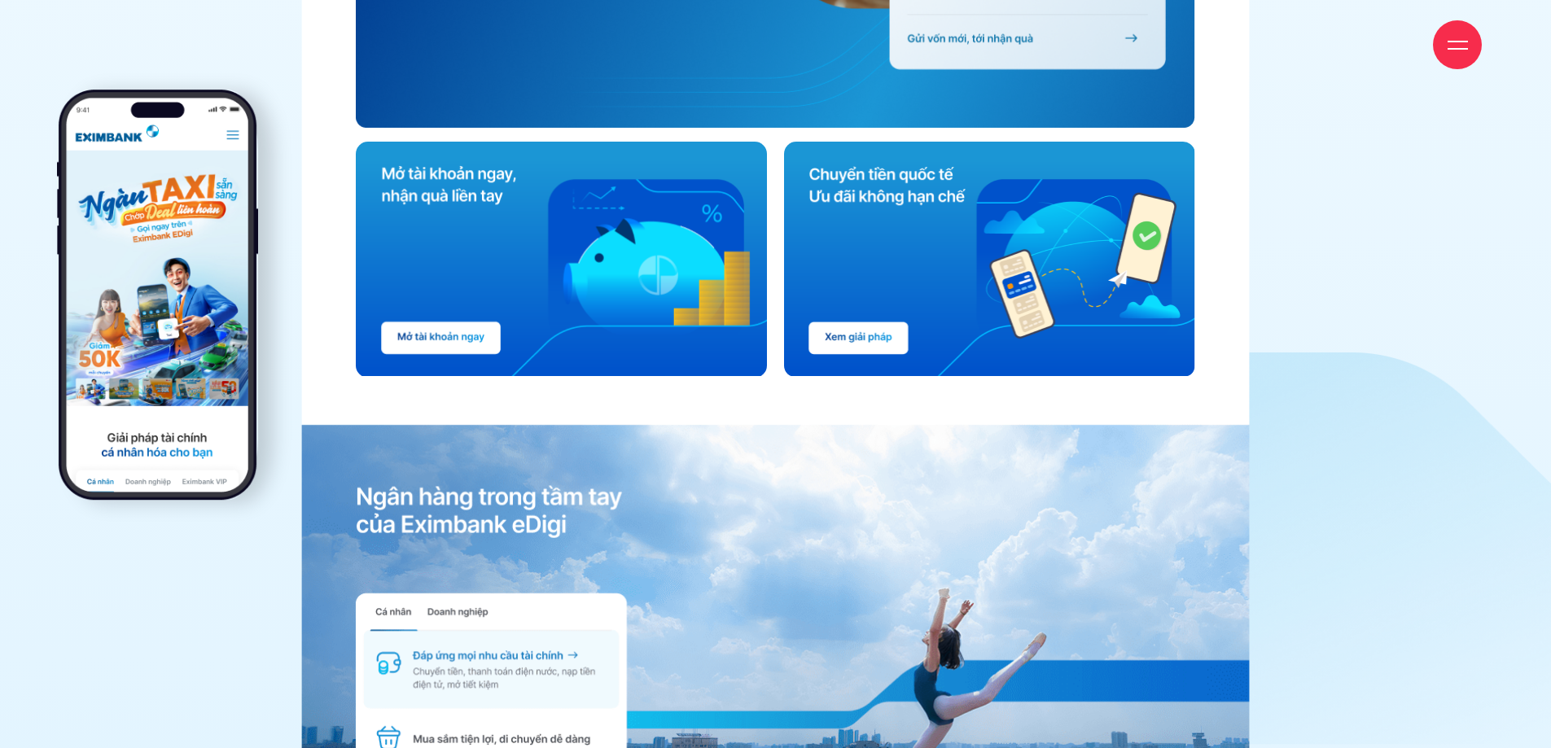
scroll to position [6952, 0]
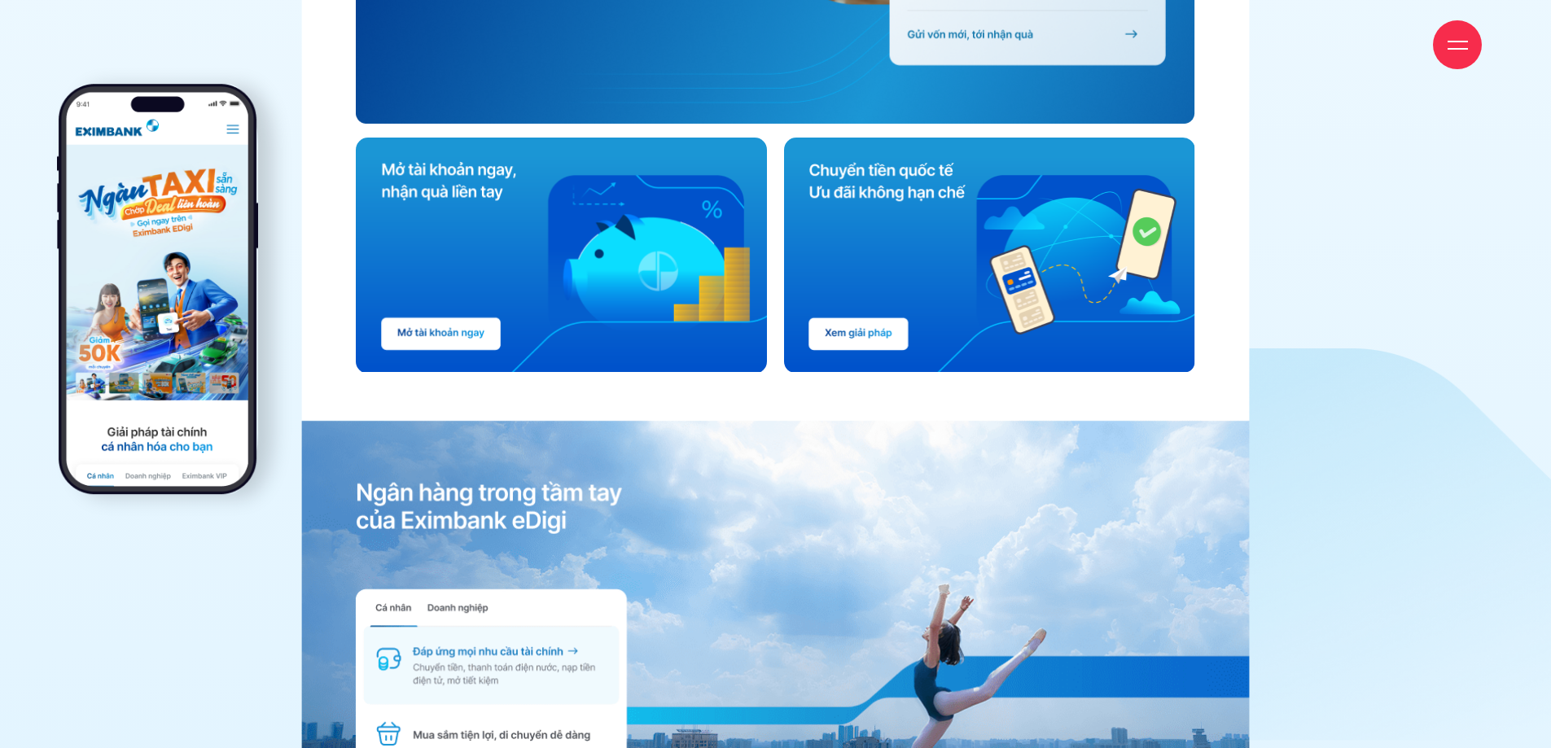
click at [1384, 209] on div at bounding box center [775, 107] width 1453 height 2441
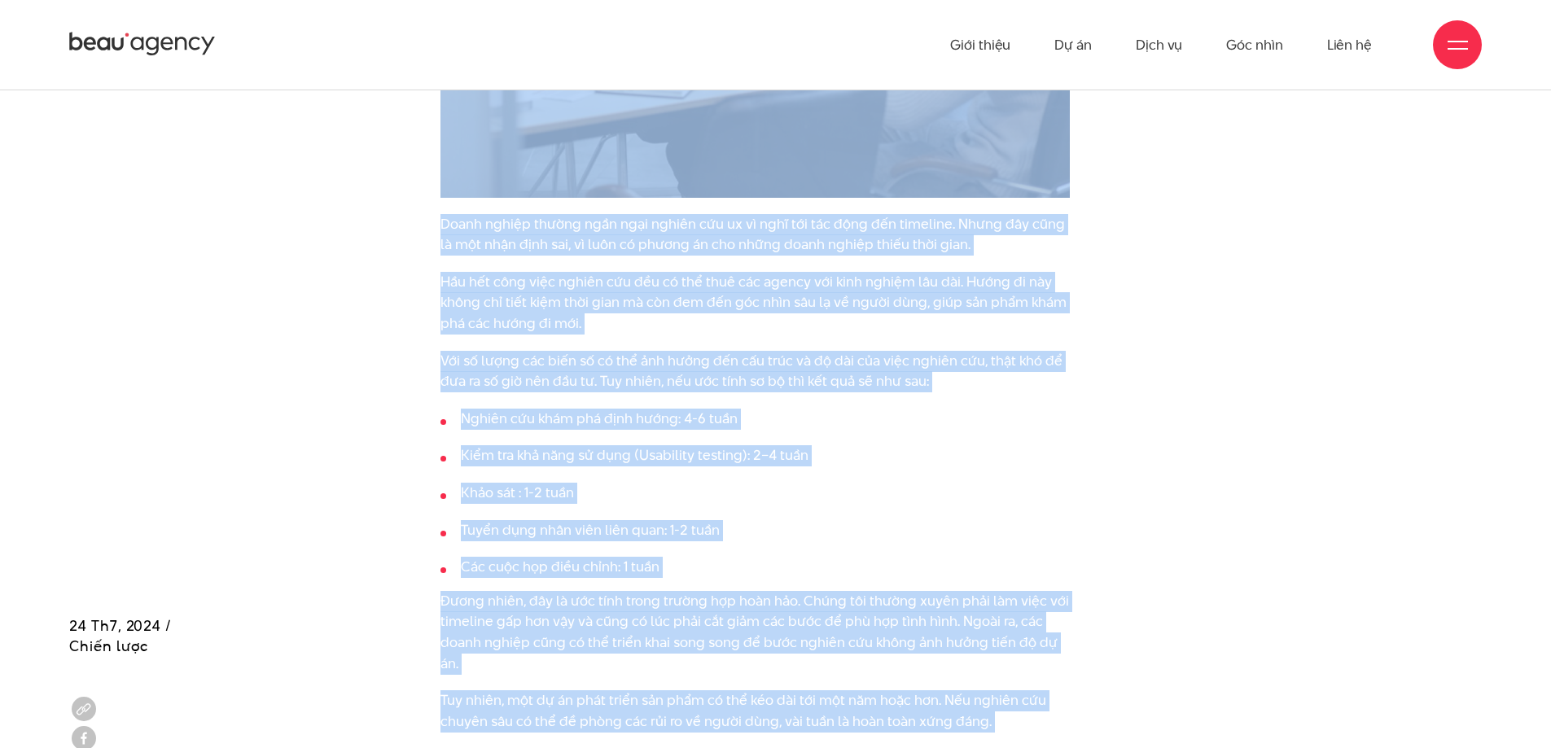
scroll to position [2931, 0]
